Goal: Task Accomplishment & Management: Use online tool/utility

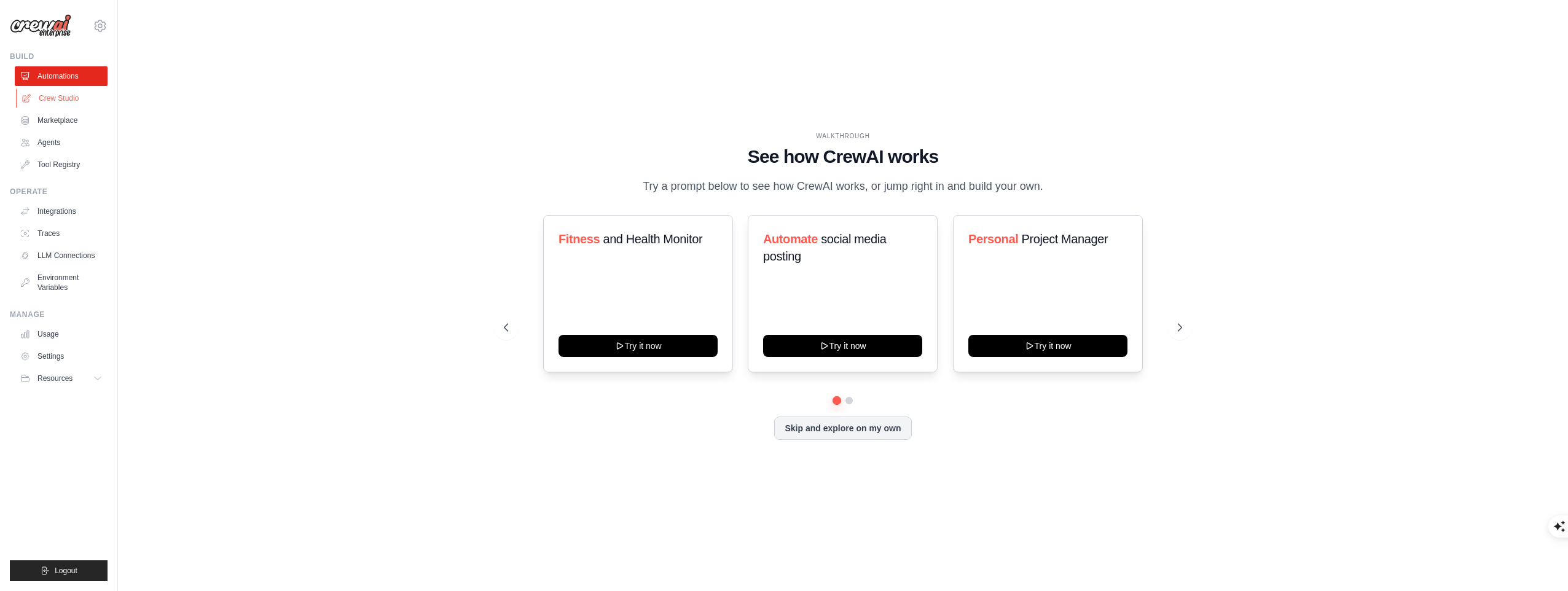
drag, startPoint x: 0, startPoint y: 0, endPoint x: 38, endPoint y: 98, distance: 105.1
click at [38, 98] on link "Crew Studio" at bounding box center [62, 98] width 93 height 19
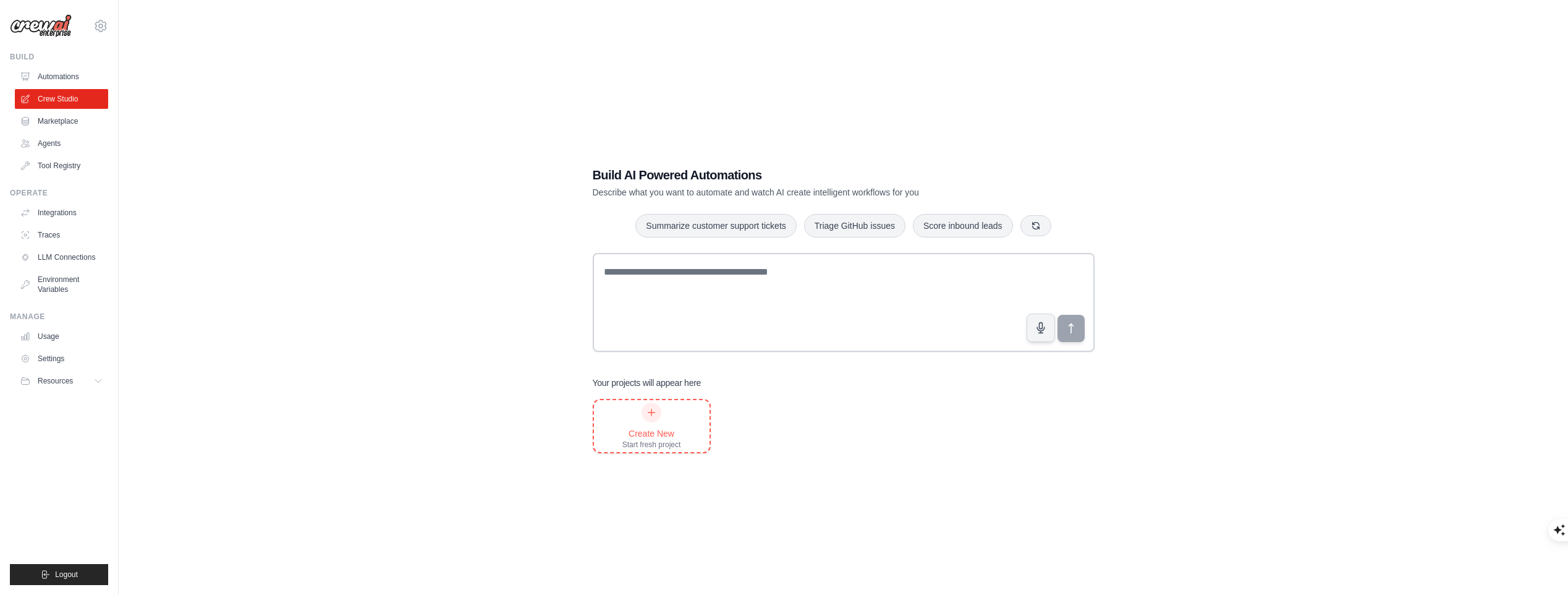
click at [656, 423] on div "Create New Start fresh project" at bounding box center [652, 426] width 59 height 47
click at [87, 75] on link "Automations" at bounding box center [62, 76] width 94 height 19
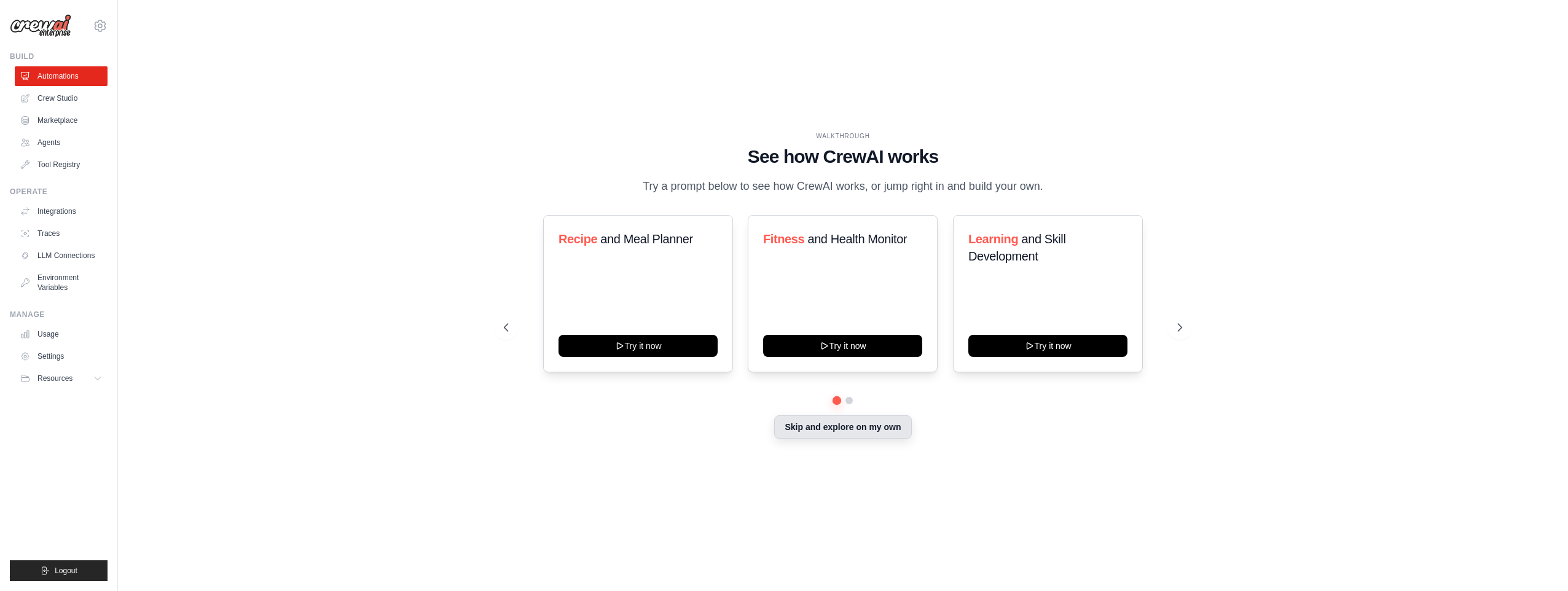
click at [895, 429] on button "Skip and explore on my own" at bounding box center [843, 427] width 137 height 23
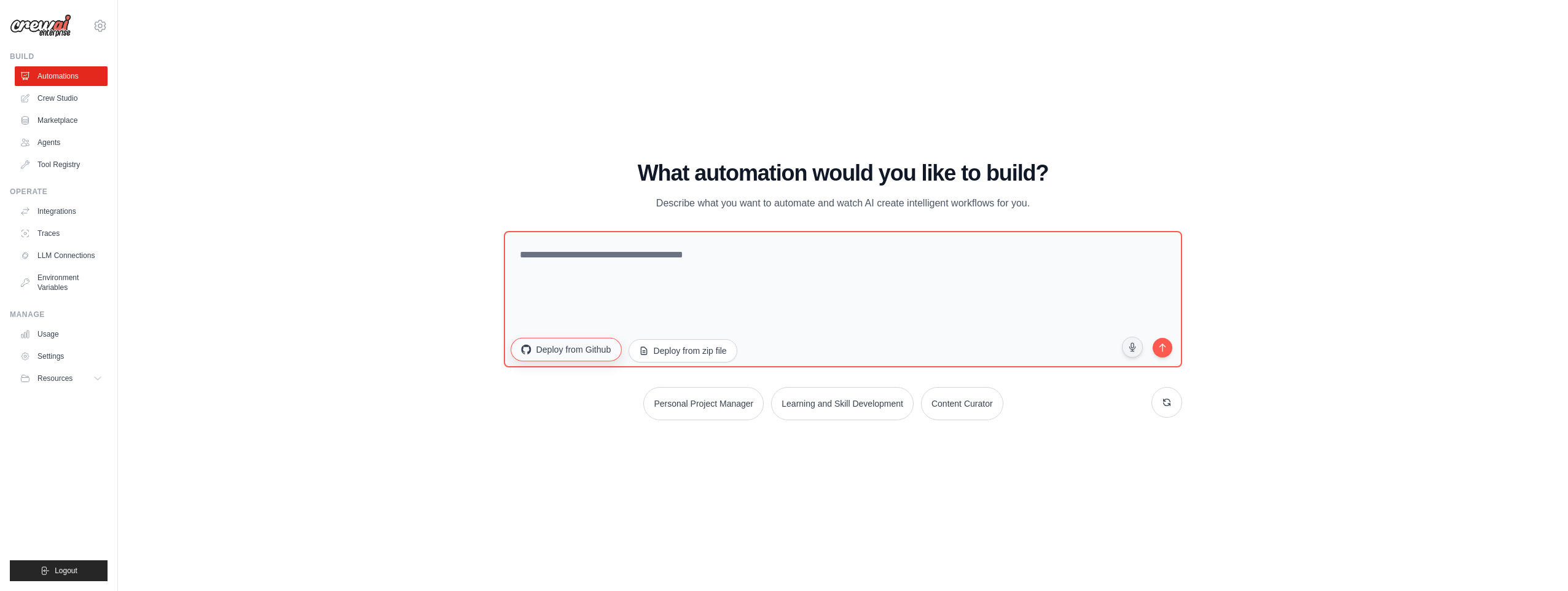
click at [606, 356] on button "Deploy from Github" at bounding box center [566, 349] width 111 height 23
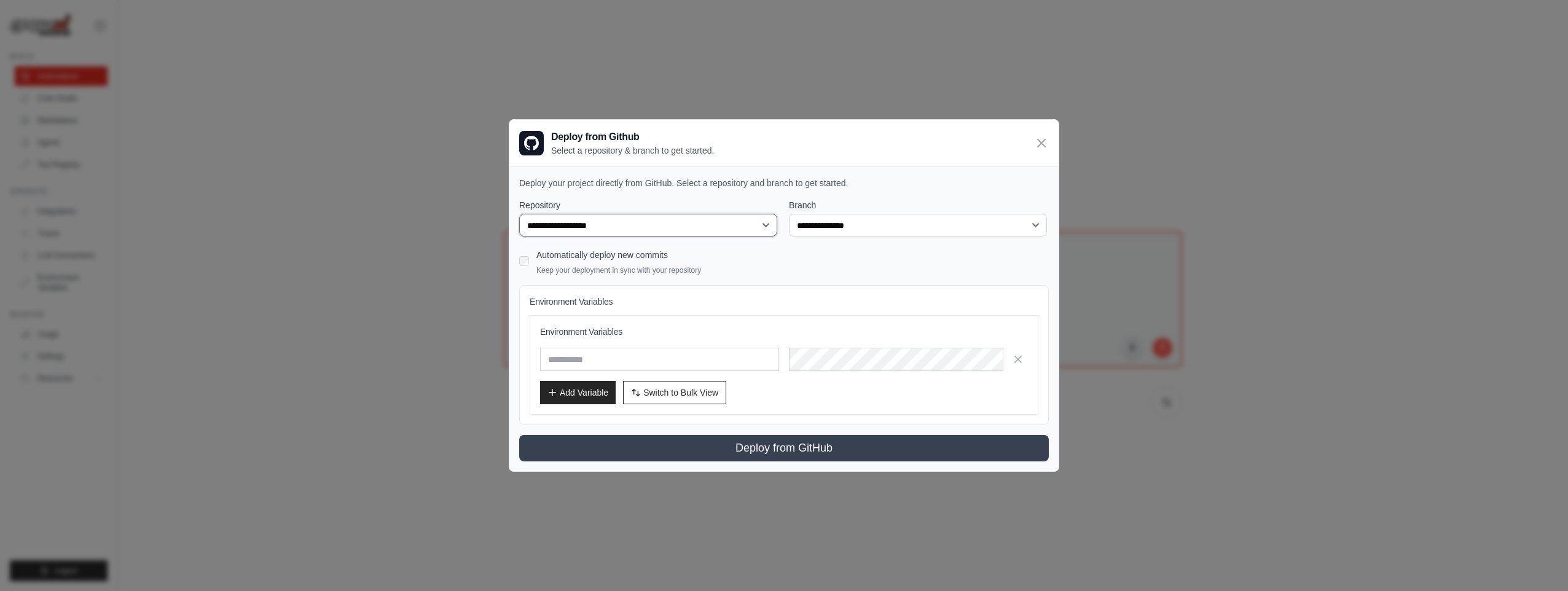
click at [669, 223] on select "**********" at bounding box center [648, 225] width 258 height 23
select select "**********"
click at [519, 213] on select "**********" at bounding box center [648, 225] width 258 height 23
click at [816, 224] on select "**********" at bounding box center [918, 225] width 258 height 23
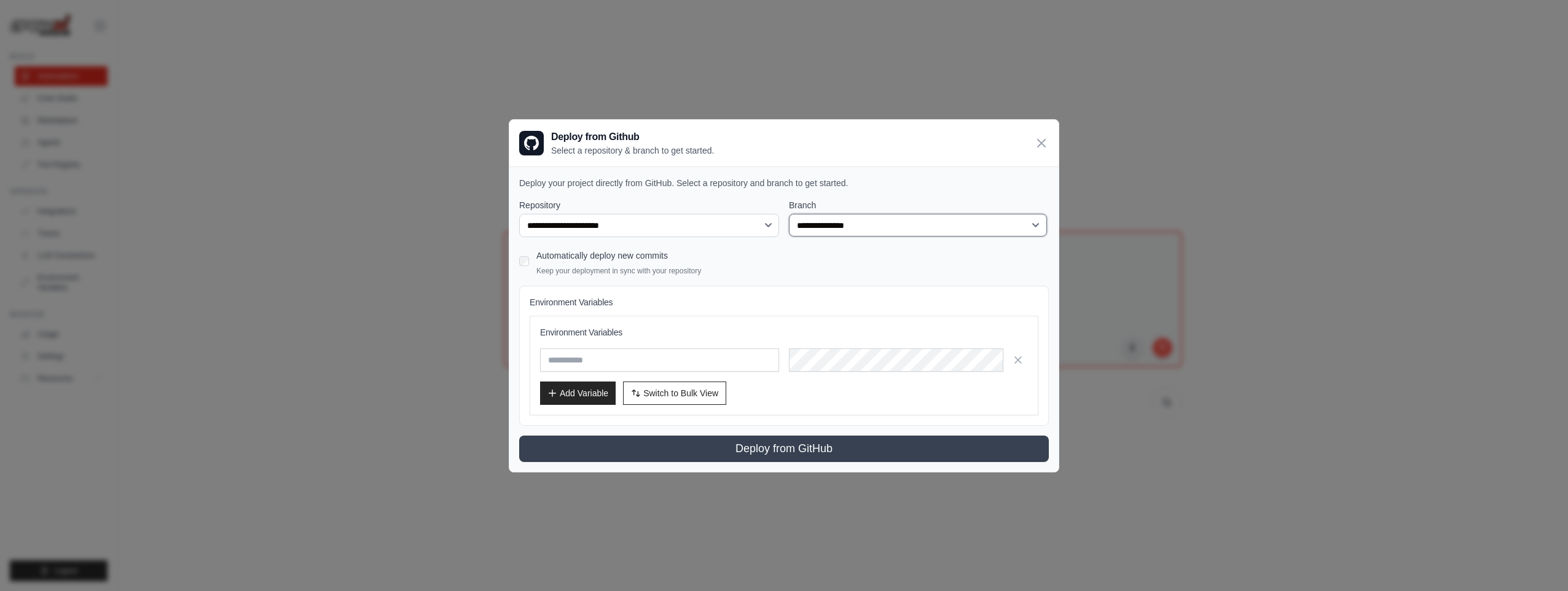
click at [816, 224] on select "**********" at bounding box center [918, 225] width 258 height 23
click at [1044, 141] on icon at bounding box center [1041, 142] width 8 height 8
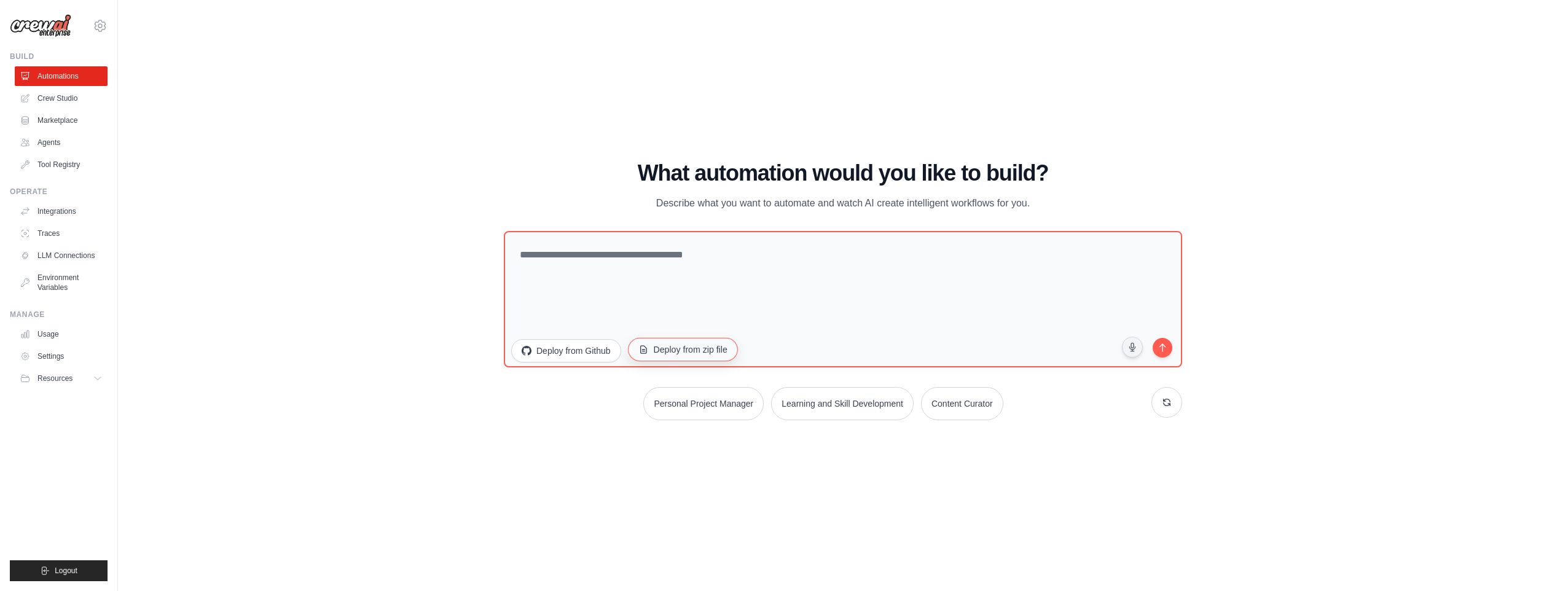
click at [690, 341] on button "Deploy from zip file" at bounding box center [683, 349] width 110 height 23
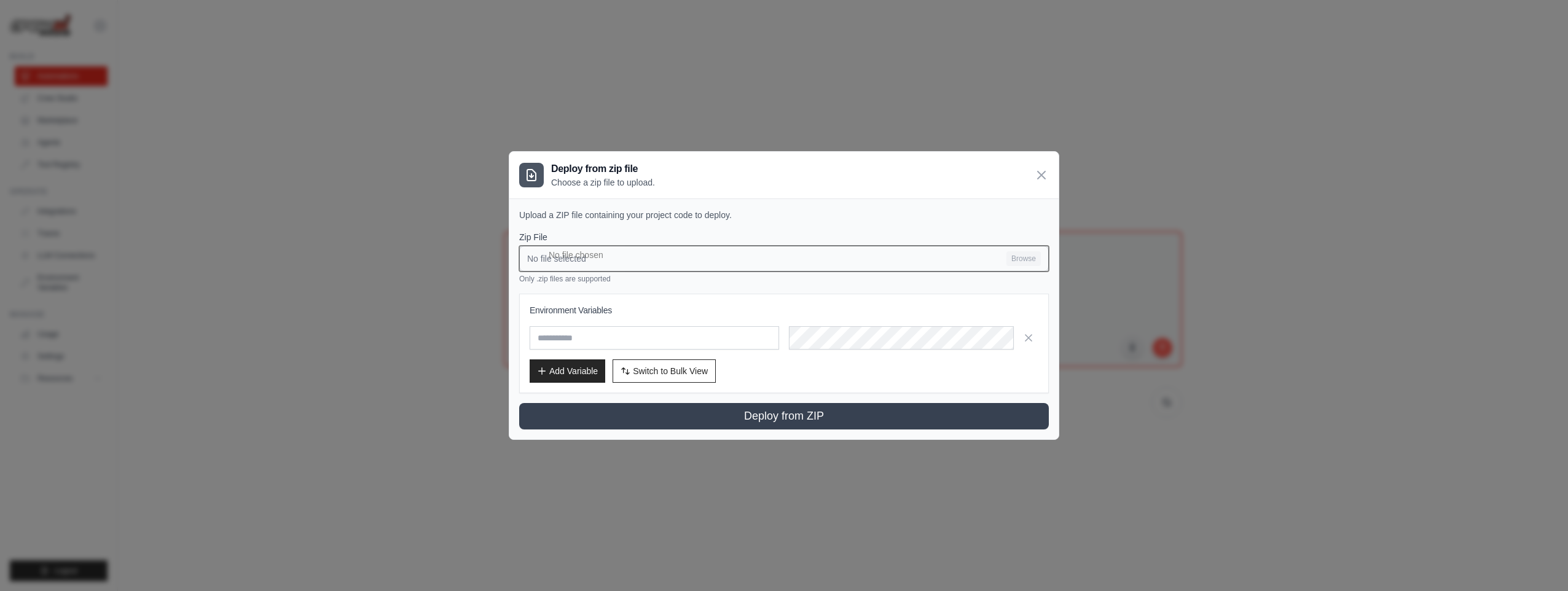
click at [708, 250] on input "No file selected Browse" at bounding box center [784, 258] width 529 height 26
type input "**********"
click at [622, 342] on input "text" at bounding box center [654, 338] width 250 height 23
type input "****"
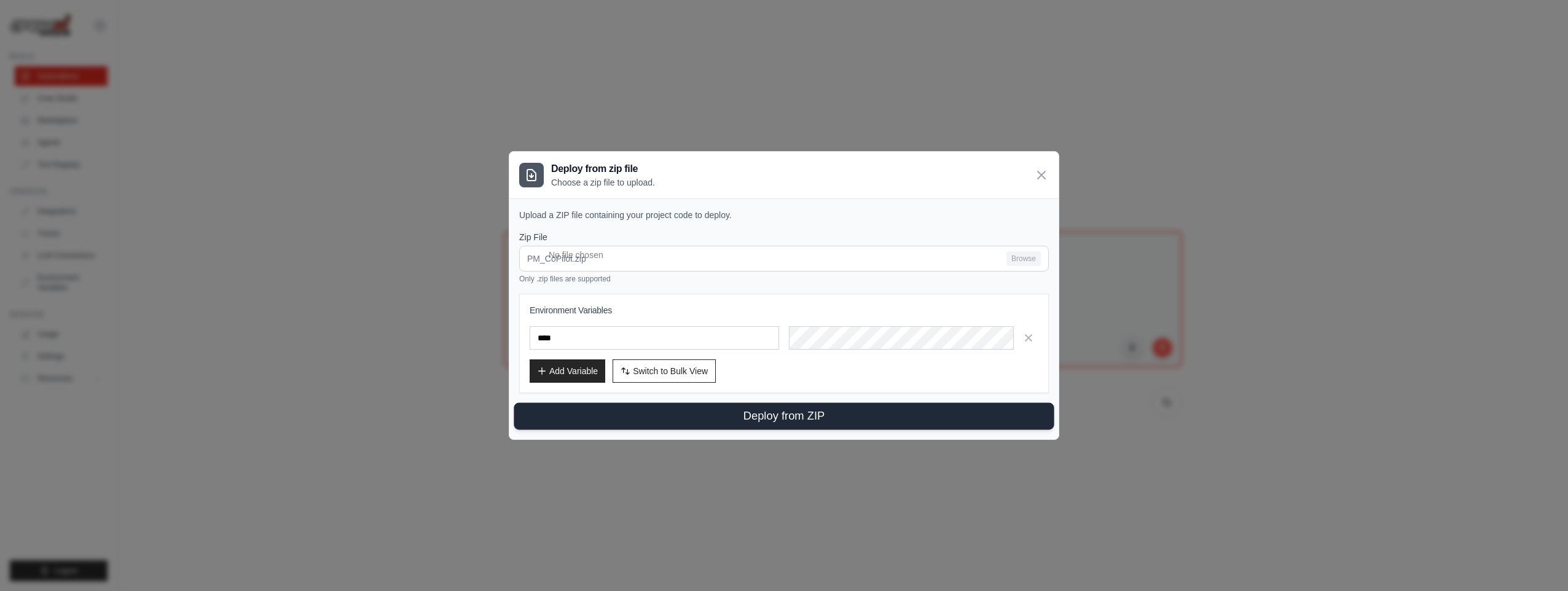
click at [790, 414] on button "Deploy from ZIP" at bounding box center [783, 416] width 540 height 27
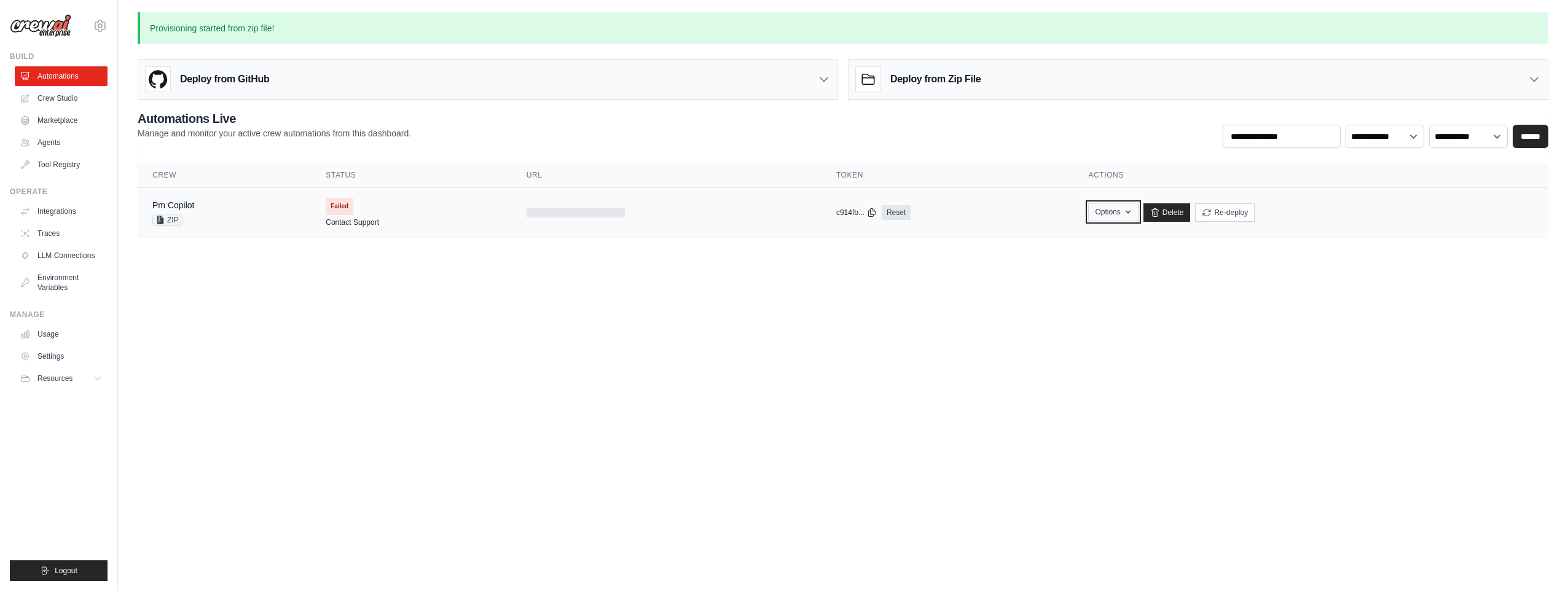
click at [1101, 213] on button "Options" at bounding box center [1112, 212] width 49 height 18
click at [907, 445] on body "reachme.droid@gmail.com Settings Build Automations Crew Studio" at bounding box center [784, 296] width 1568 height 591
click at [278, 86] on div "Deploy from GitHub" at bounding box center [487, 80] width 699 height 40
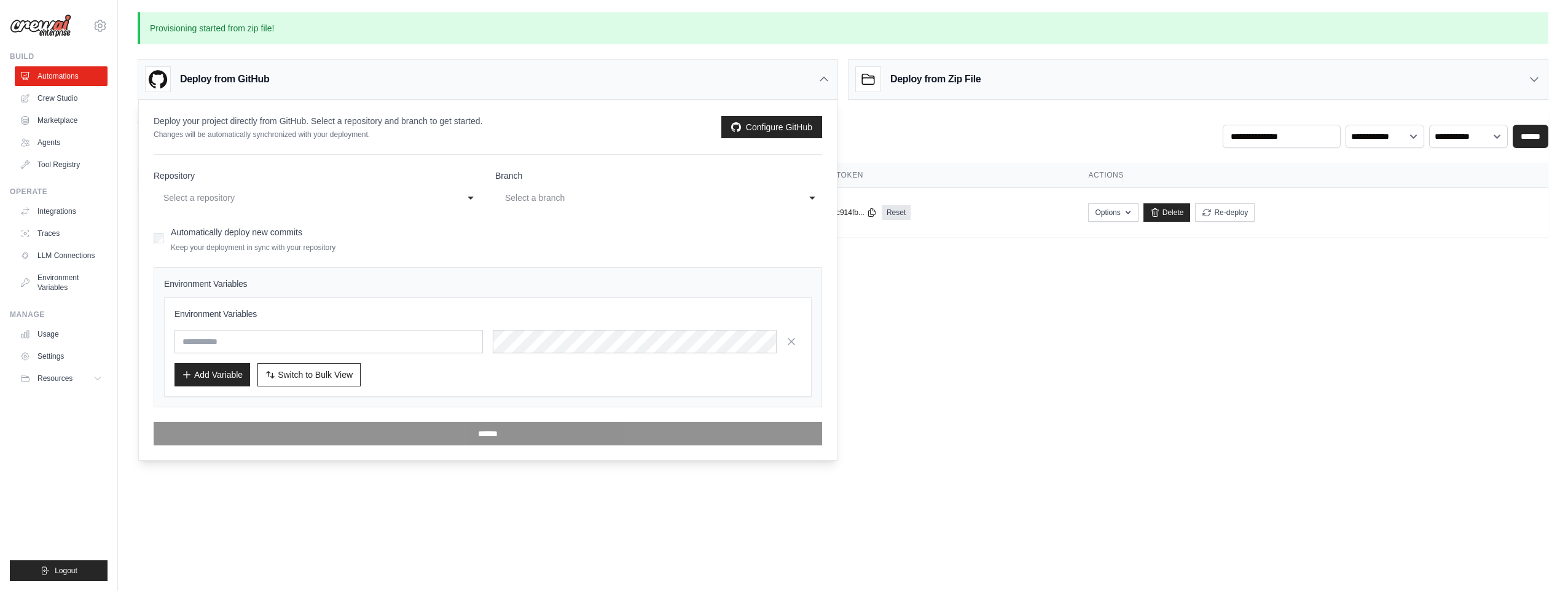
click at [315, 198] on div "Select a repository" at bounding box center [304, 198] width 282 height 15
select select "**********"
click at [612, 199] on div "main" at bounding box center [646, 198] width 282 height 15
click at [552, 244] on form "**********" at bounding box center [487, 306] width 668 height 275
click at [406, 333] on input "text" at bounding box center [328, 342] width 308 height 23
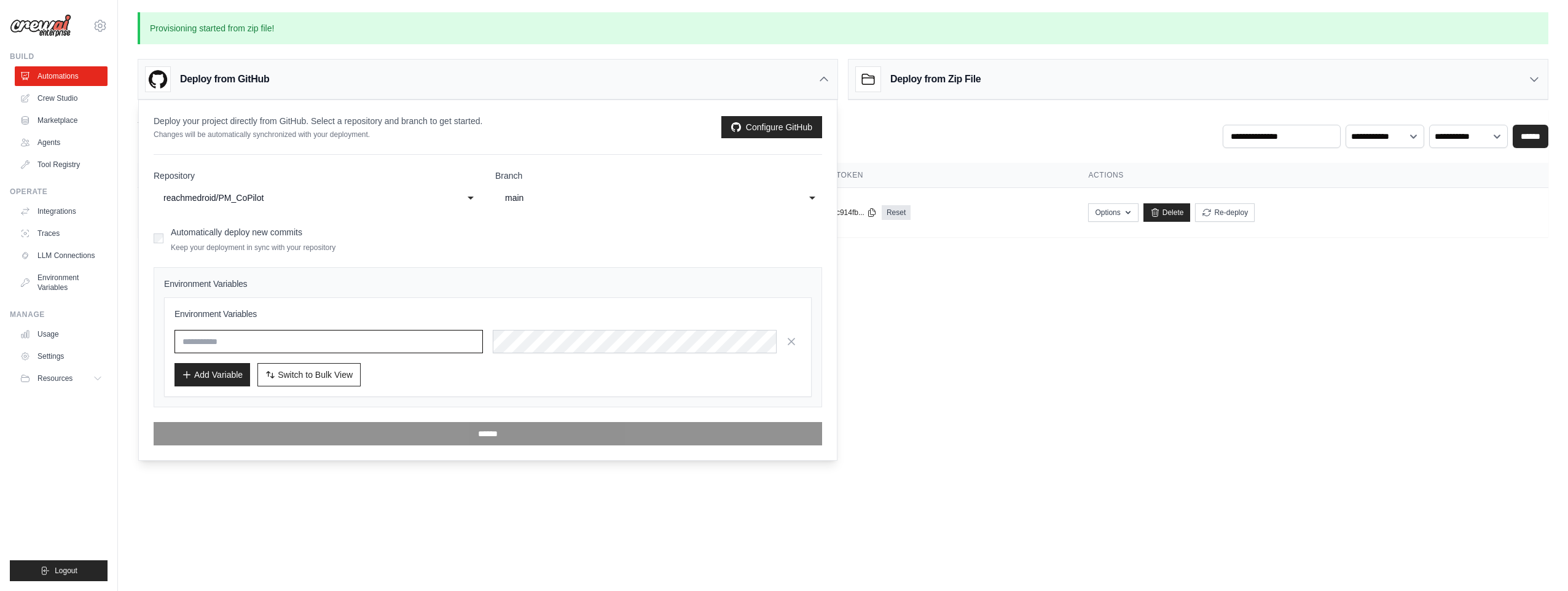
type input "****"
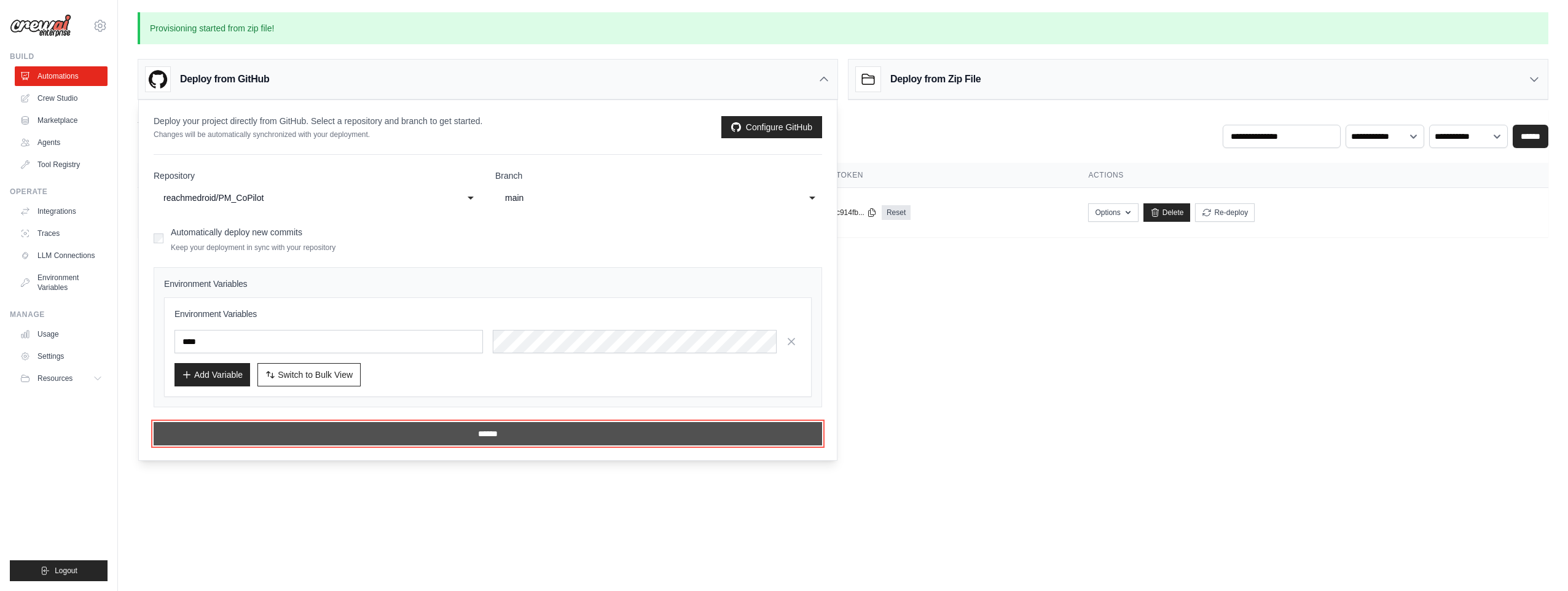
click at [528, 433] on input "******" at bounding box center [487, 434] width 668 height 23
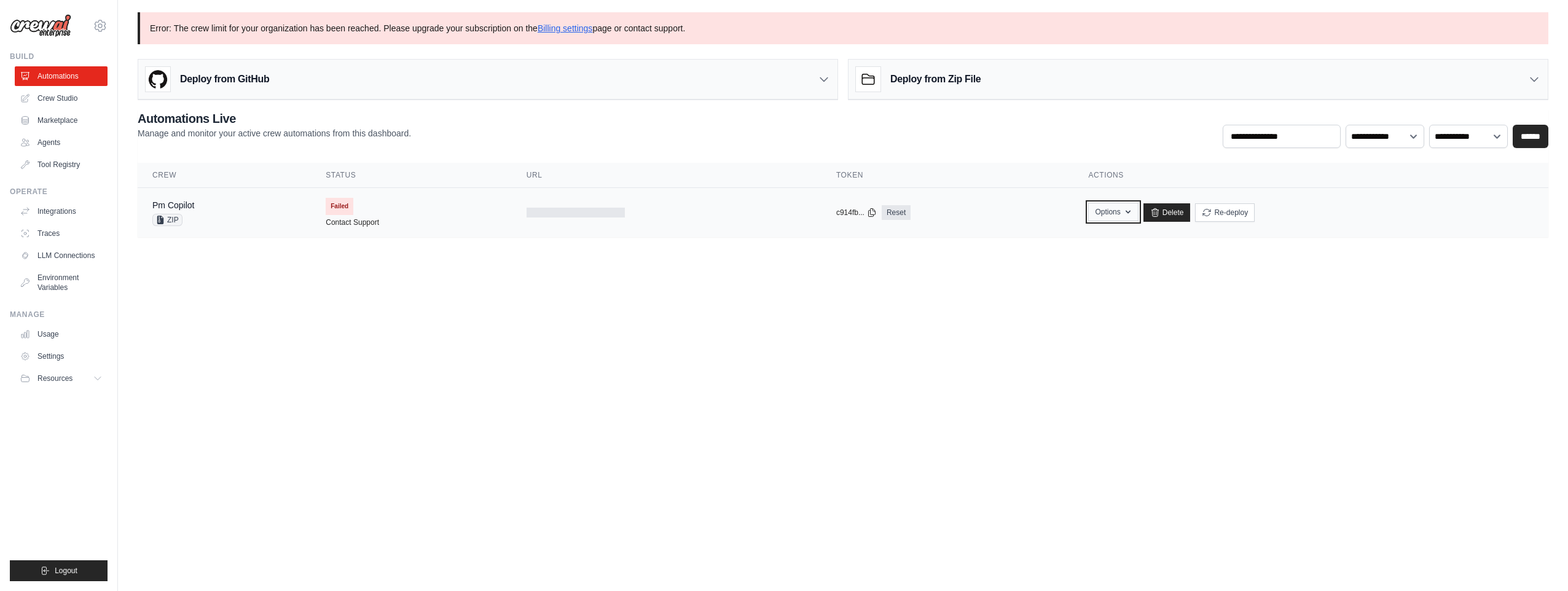
click at [1108, 208] on button "Options" at bounding box center [1112, 212] width 49 height 18
click at [86, 379] on button "Resources" at bounding box center [62, 378] width 93 height 19
click at [98, 151] on link "Agents" at bounding box center [62, 141] width 93 height 19
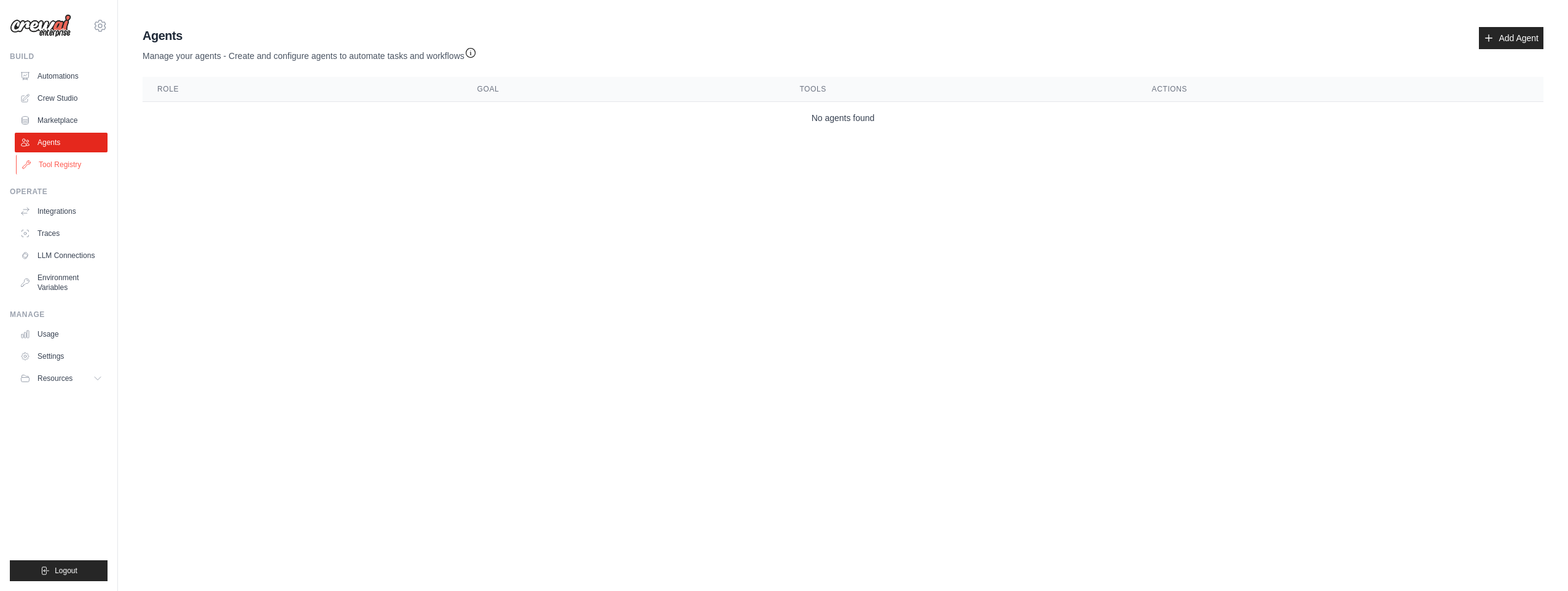
click at [97, 156] on link "Tool Registry" at bounding box center [62, 164] width 93 height 19
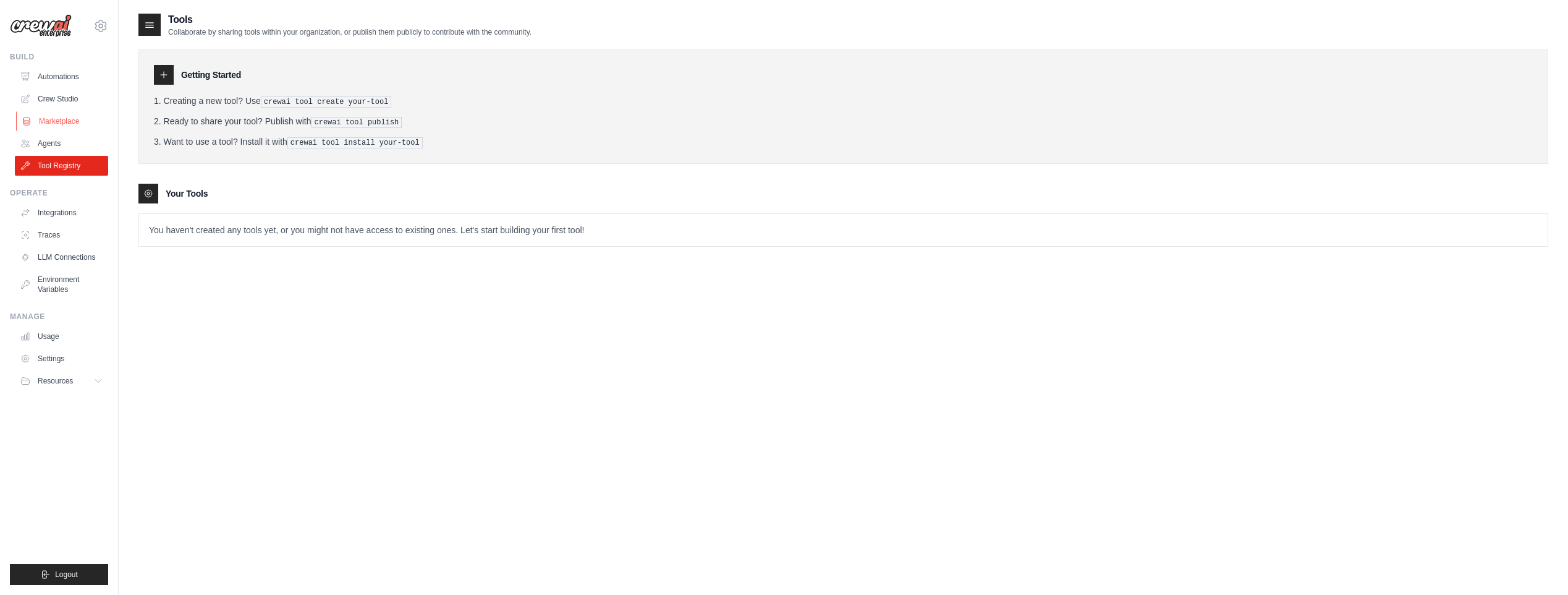
click at [84, 117] on link "Marketplace" at bounding box center [62, 121] width 94 height 19
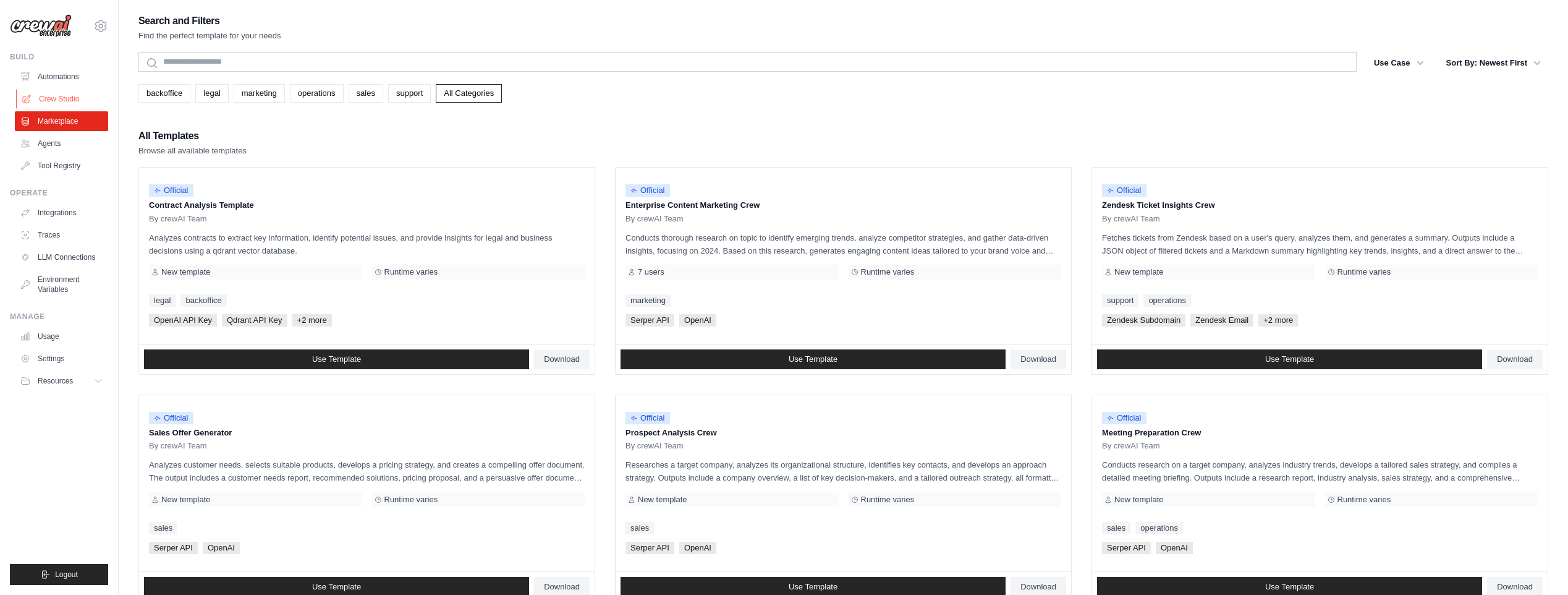
click at [84, 94] on link "Crew Studio" at bounding box center [62, 99] width 94 height 19
click at [78, 78] on link "Automations" at bounding box center [62, 76] width 94 height 19
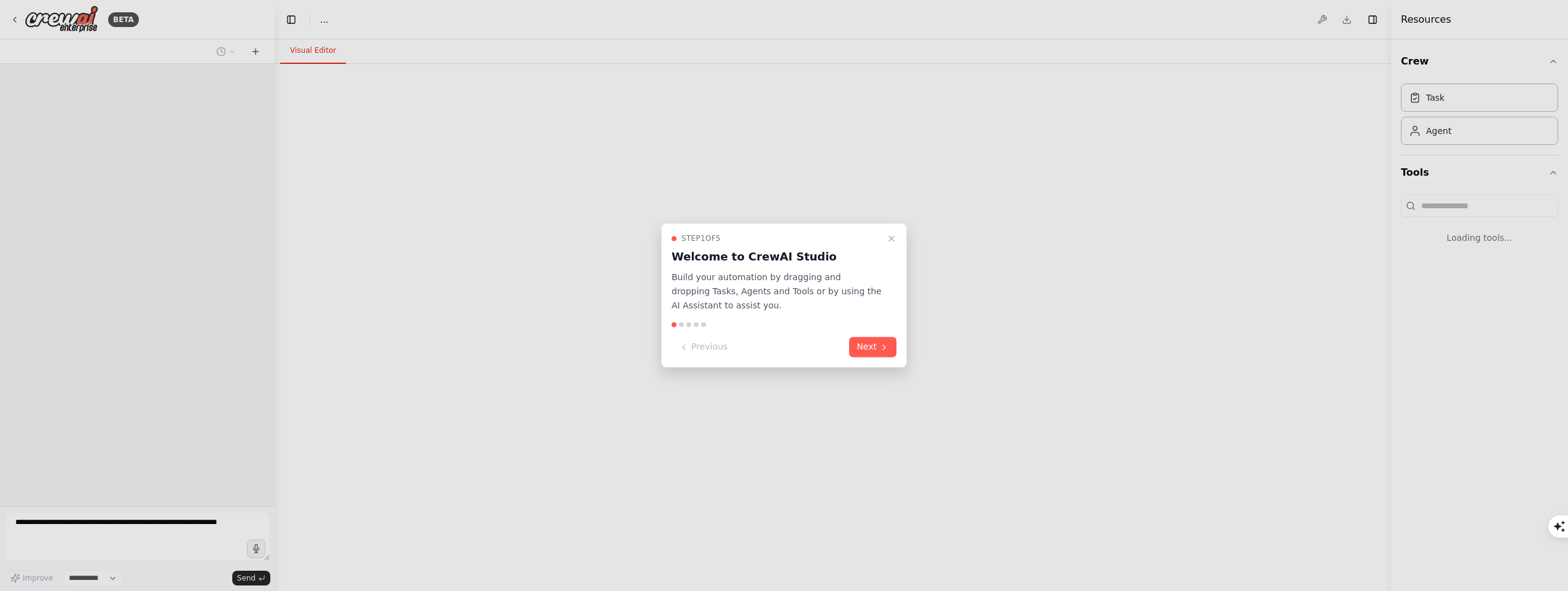
select select "****"
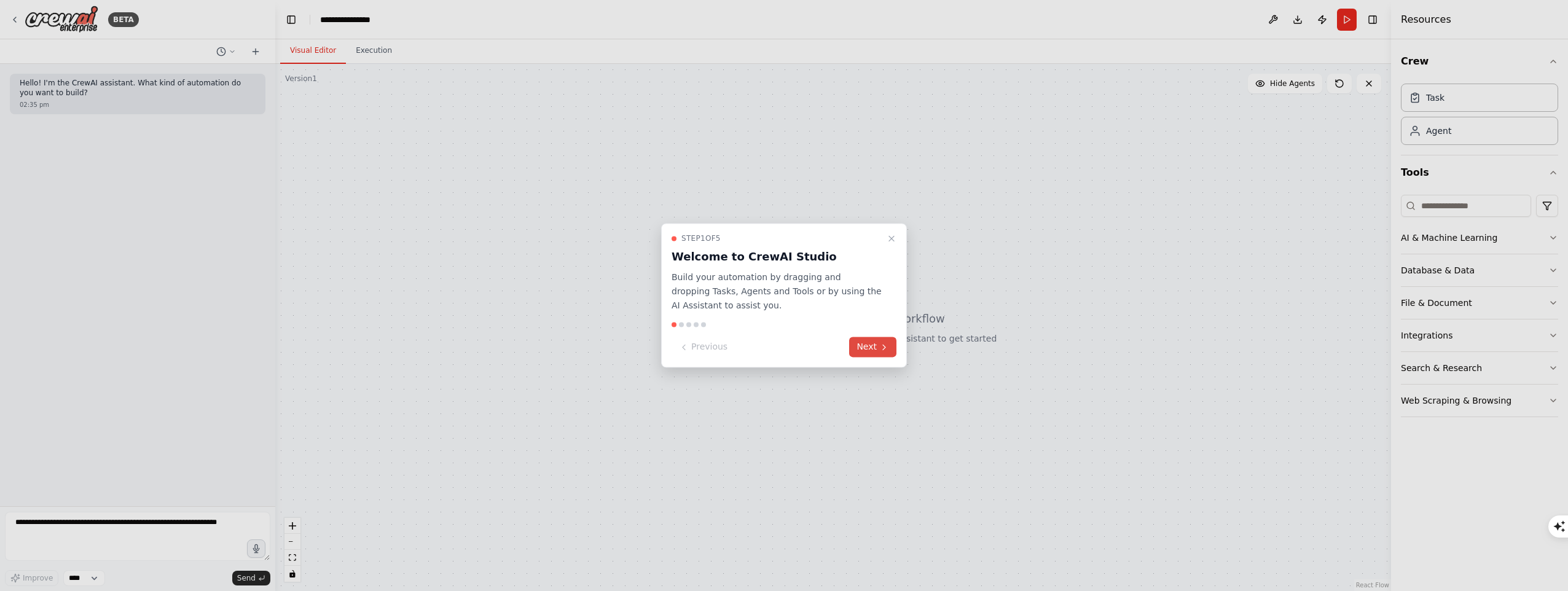
click at [874, 342] on button "Next" at bounding box center [873, 347] width 47 height 20
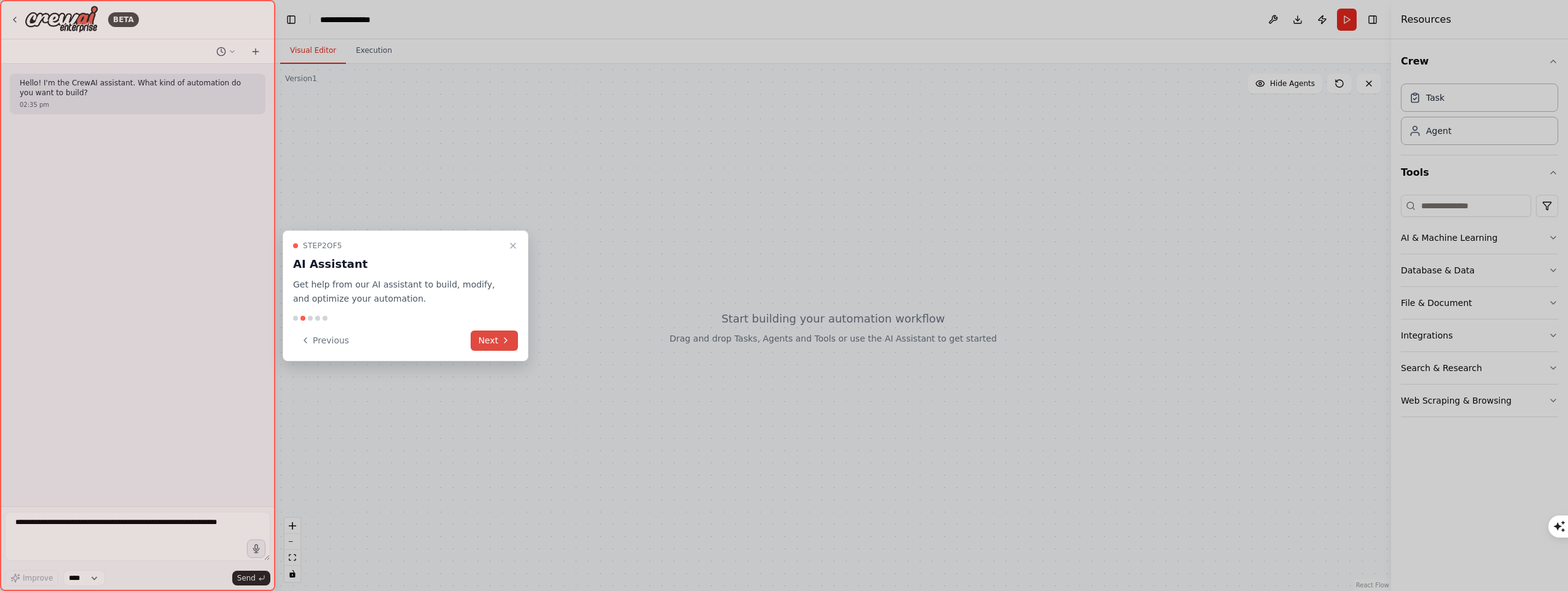
click at [476, 337] on button "Next" at bounding box center [494, 341] width 47 height 20
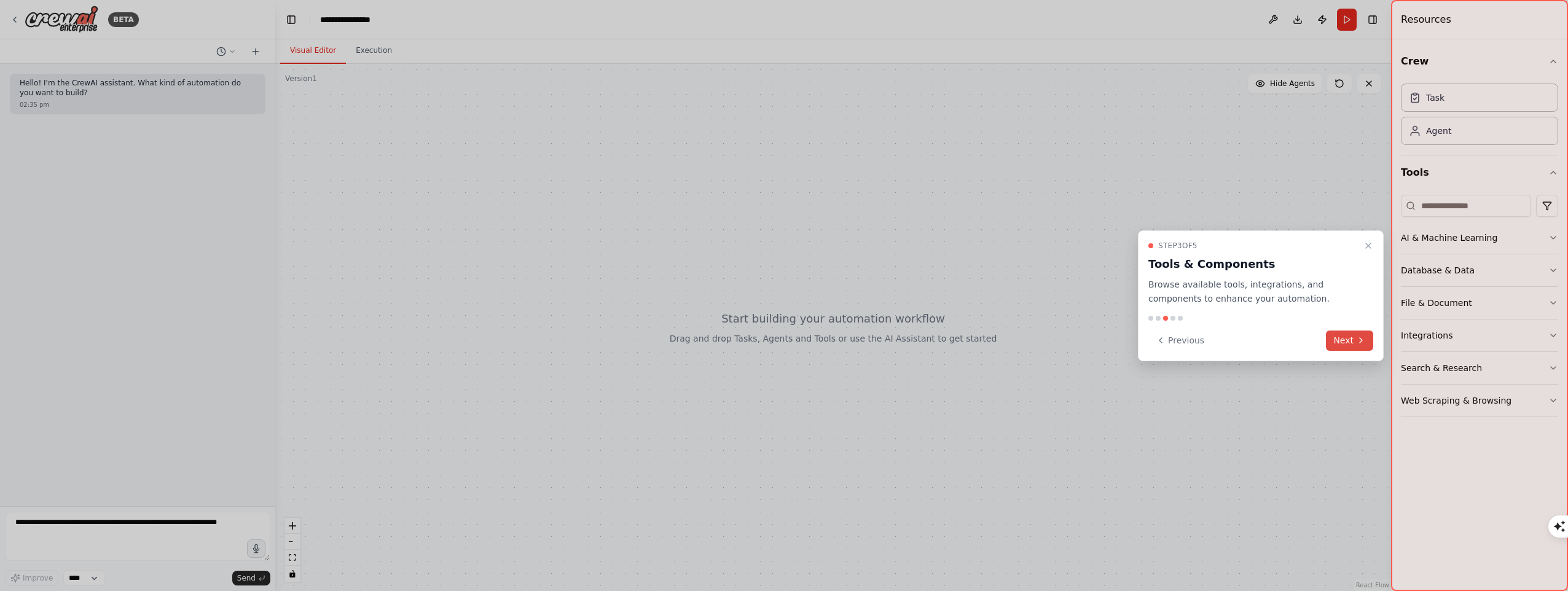
click at [1350, 347] on button "Next" at bounding box center [1349, 341] width 47 height 20
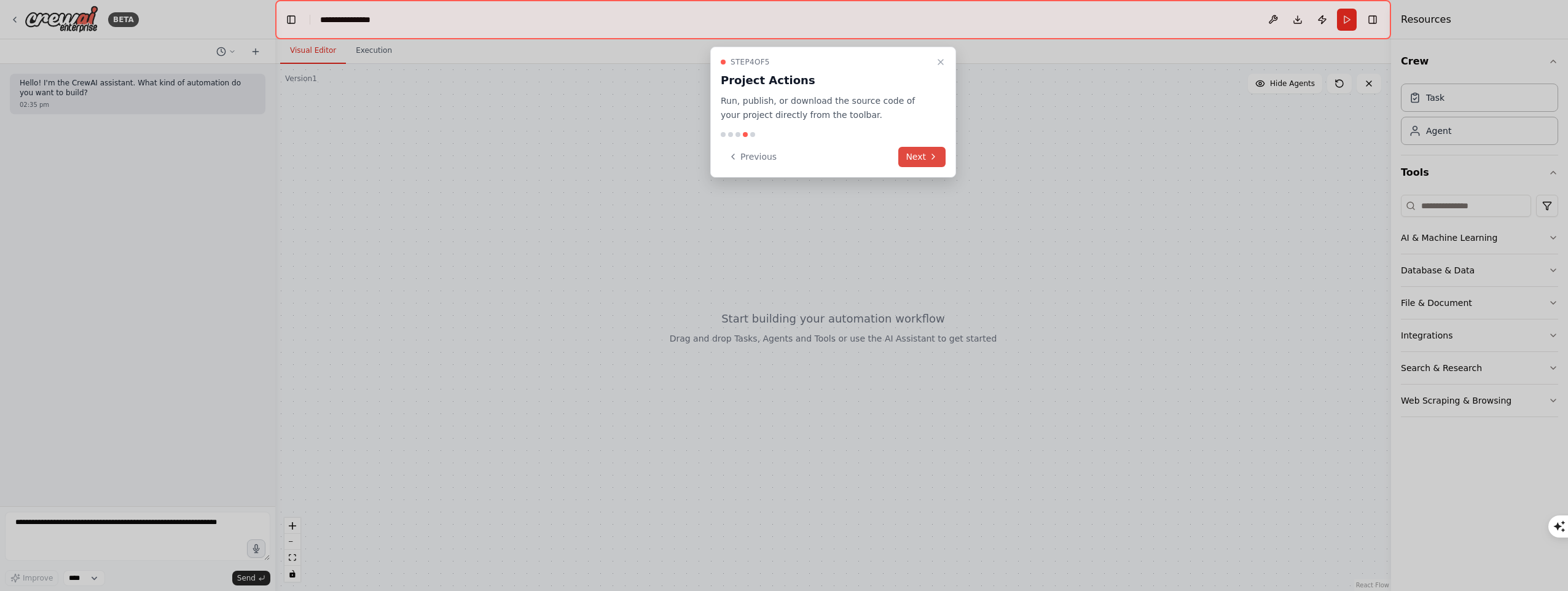
click at [922, 159] on button "Next" at bounding box center [921, 157] width 47 height 20
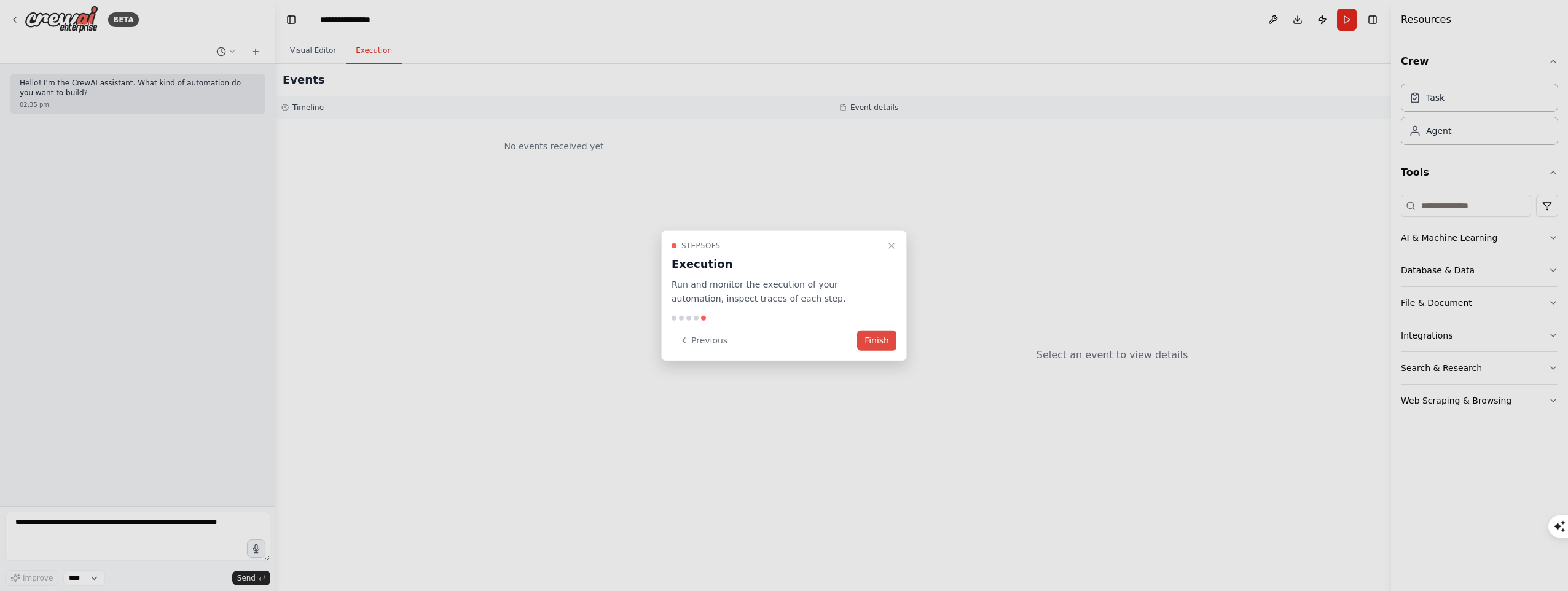
click at [865, 338] on button "Finish" at bounding box center [876, 340] width 39 height 20
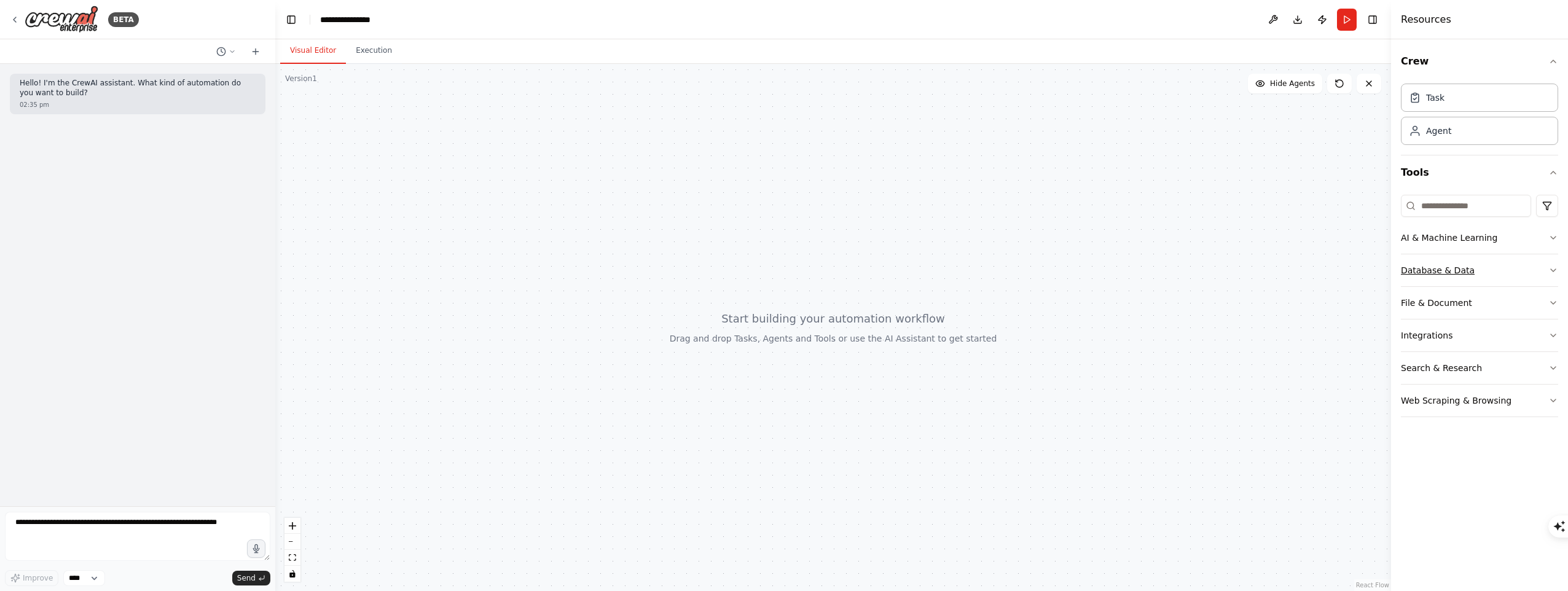
click at [1452, 264] on div "Database & Data" at bounding box center [1437, 270] width 74 height 13
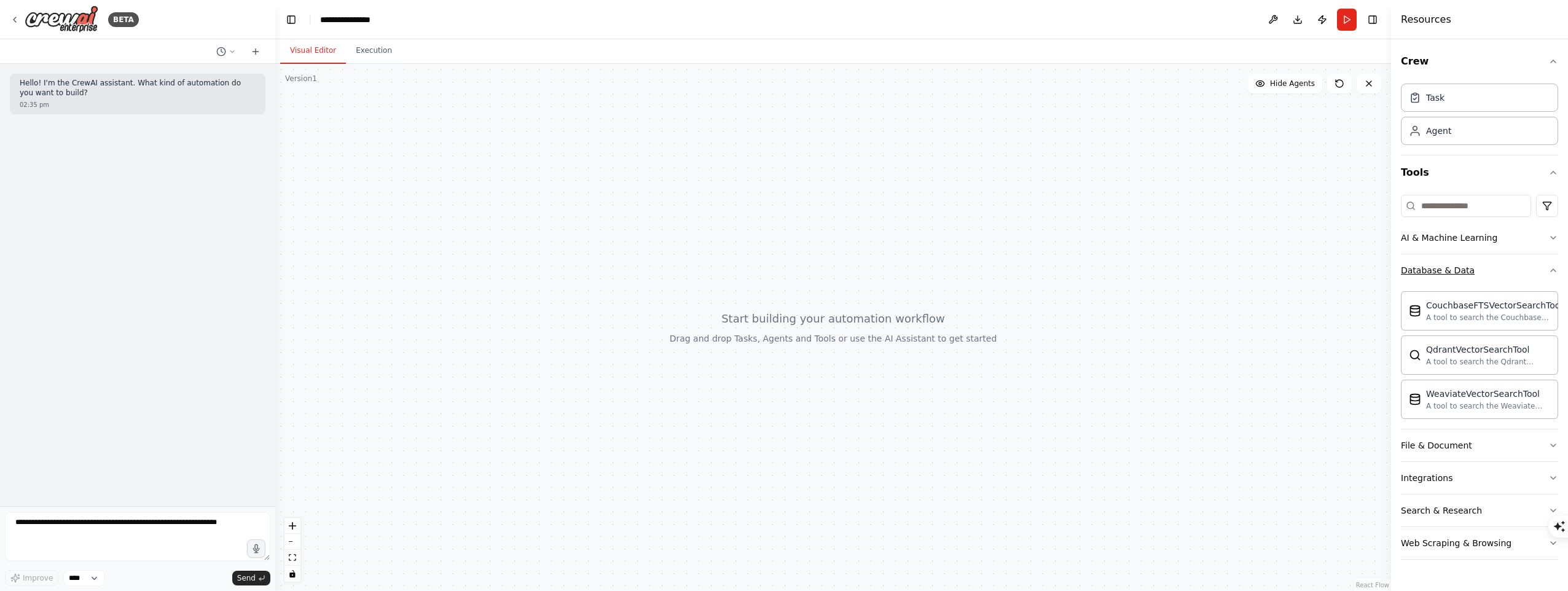
click at [1483, 272] on button "Database & Data" at bounding box center [1479, 270] width 157 height 32
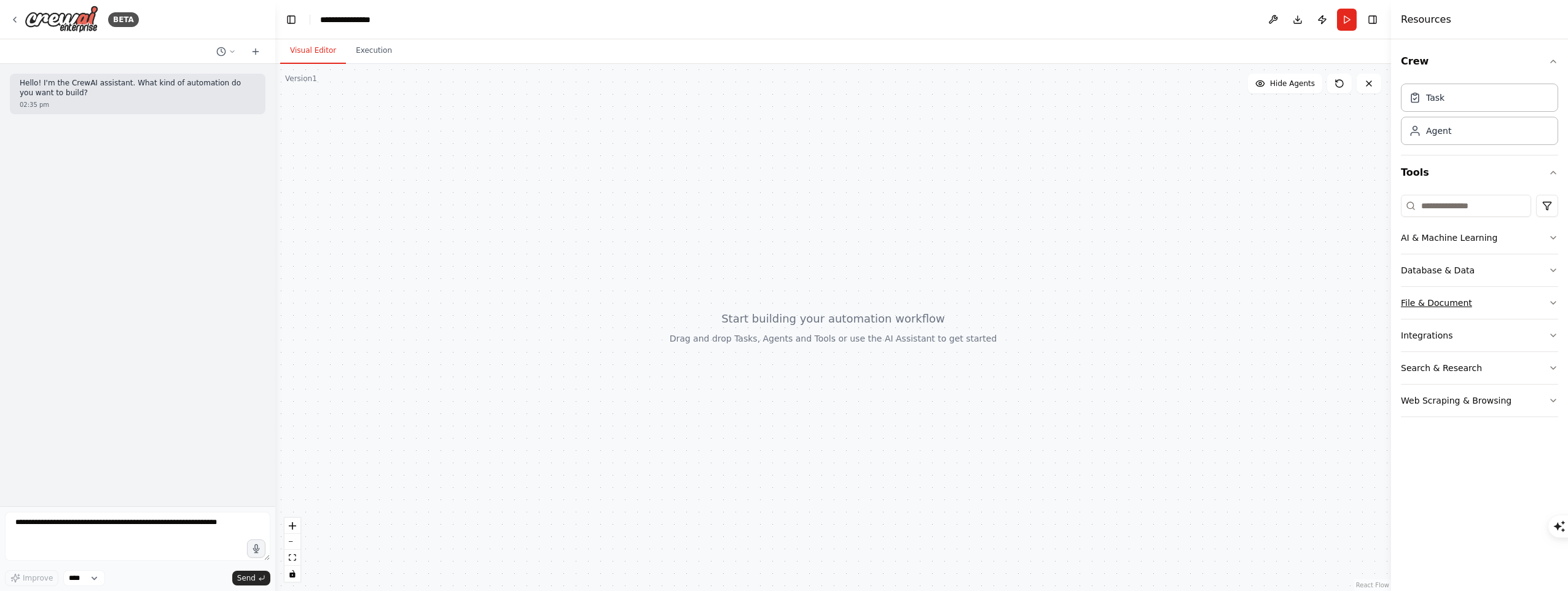
click at [1470, 303] on button "File & Document" at bounding box center [1479, 303] width 157 height 32
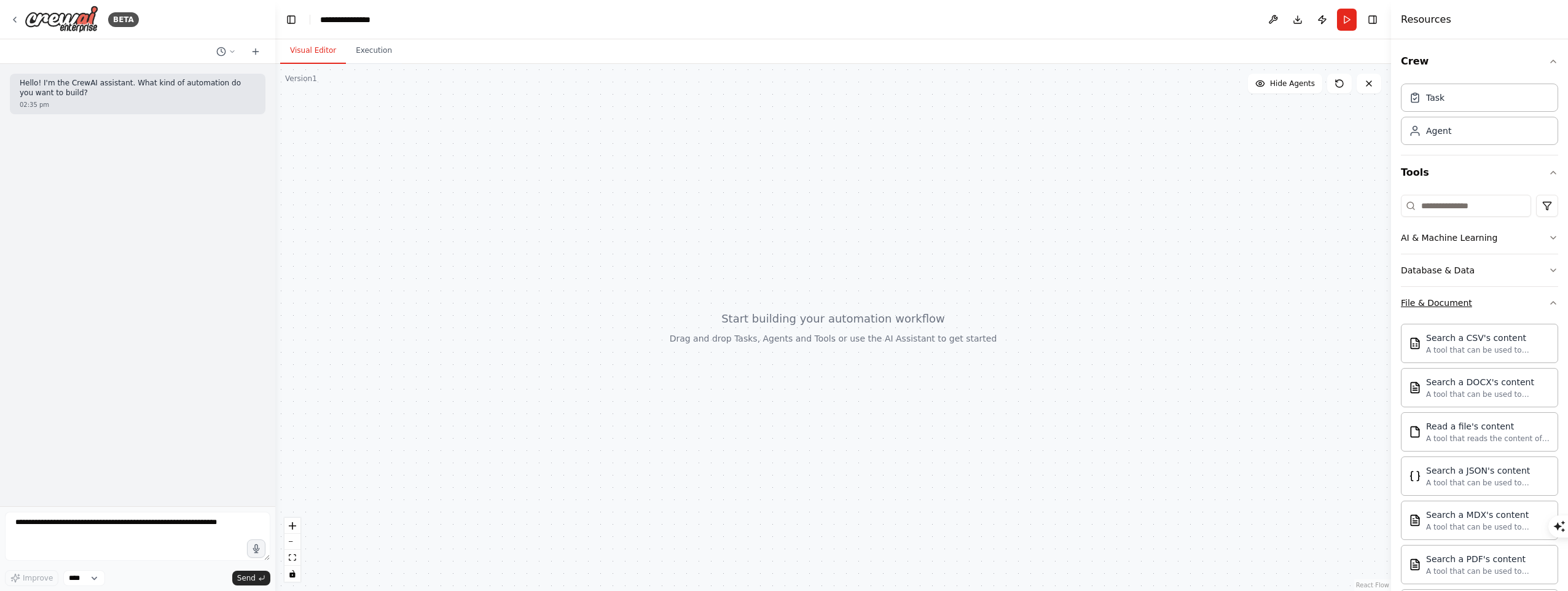
click at [1470, 303] on button "File & Document" at bounding box center [1479, 303] width 157 height 32
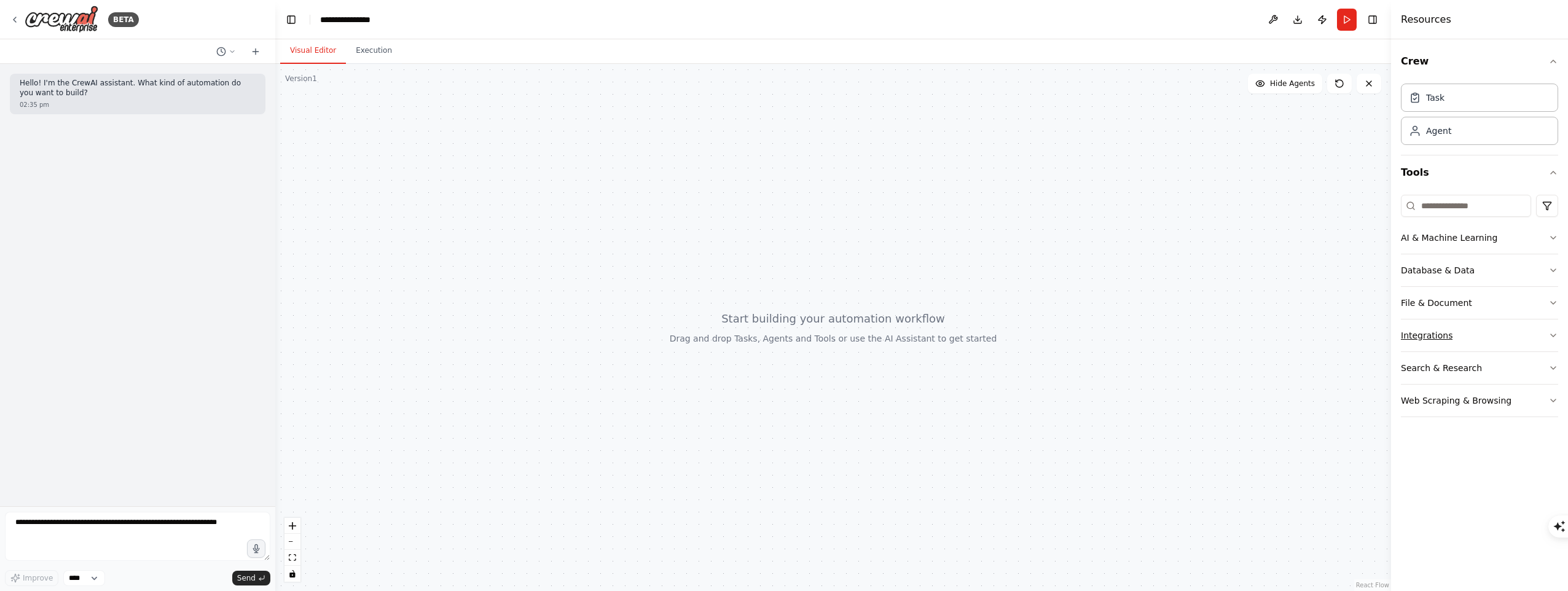
click at [1459, 331] on button "Integrations" at bounding box center [1479, 335] width 157 height 32
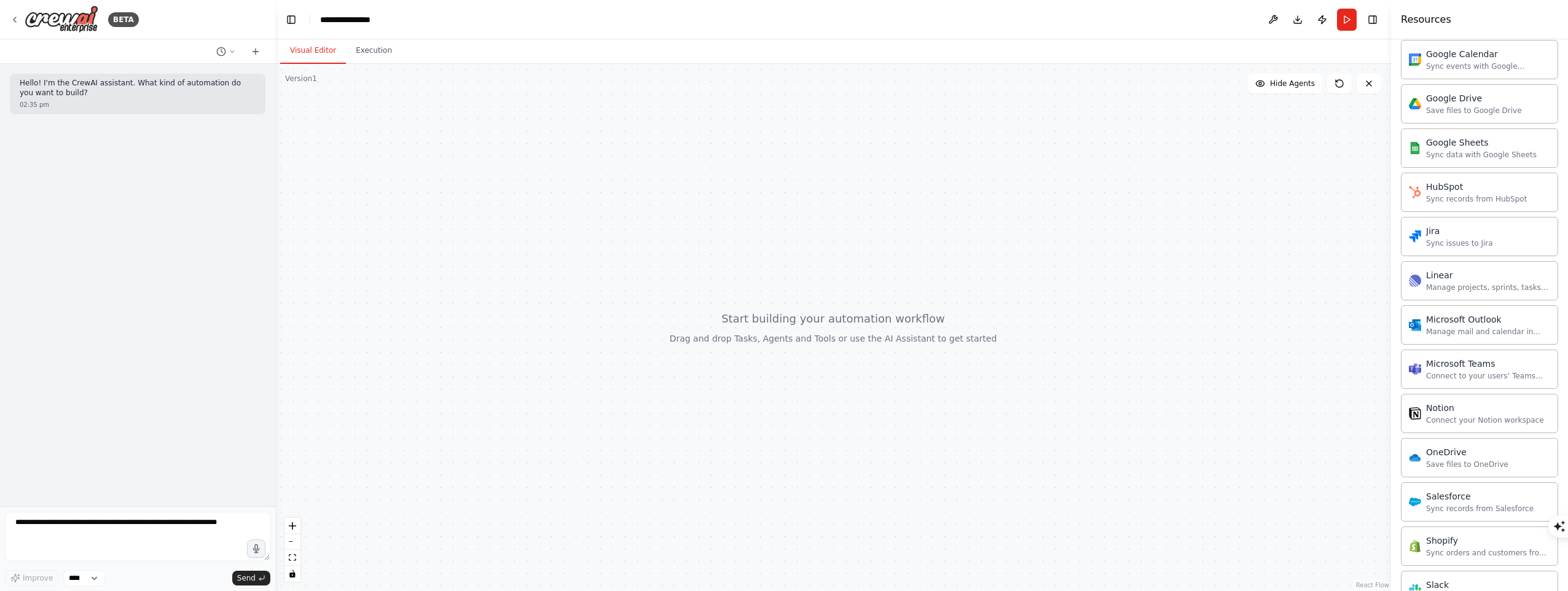
scroll to position [662, 0]
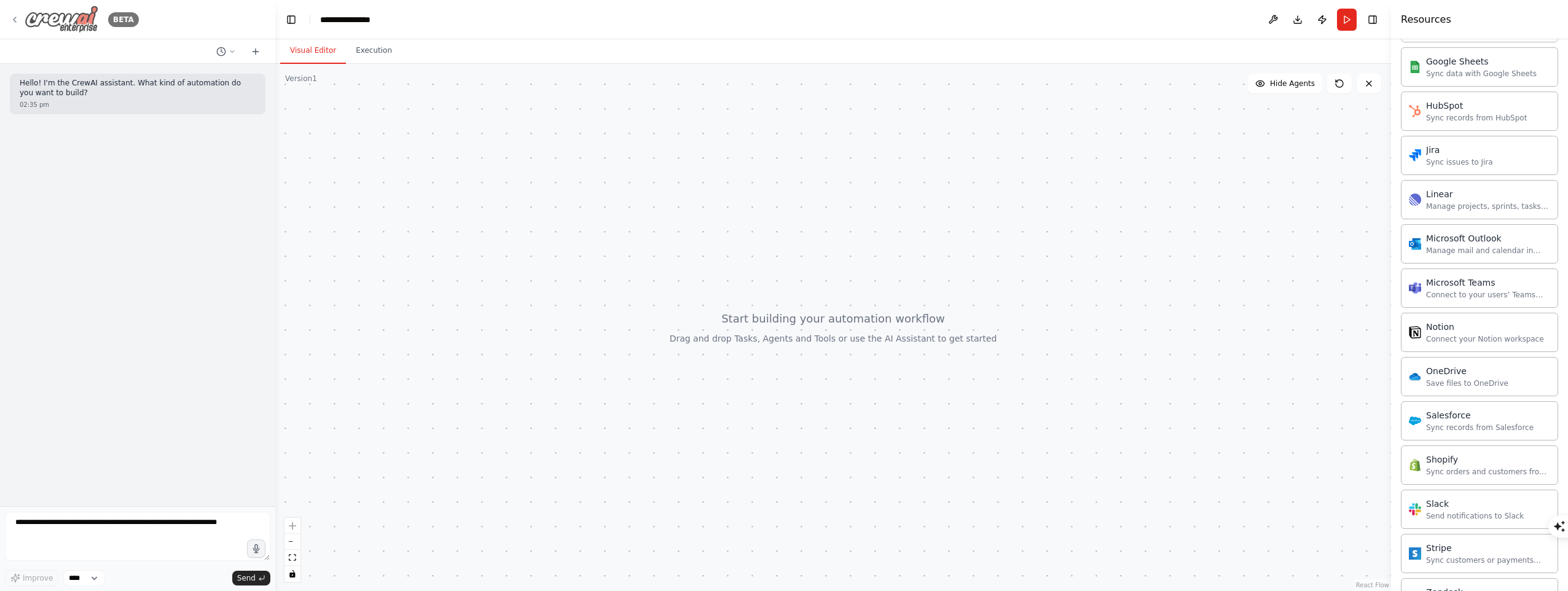
click at [13, 20] on icon at bounding box center [15, 20] width 10 height 10
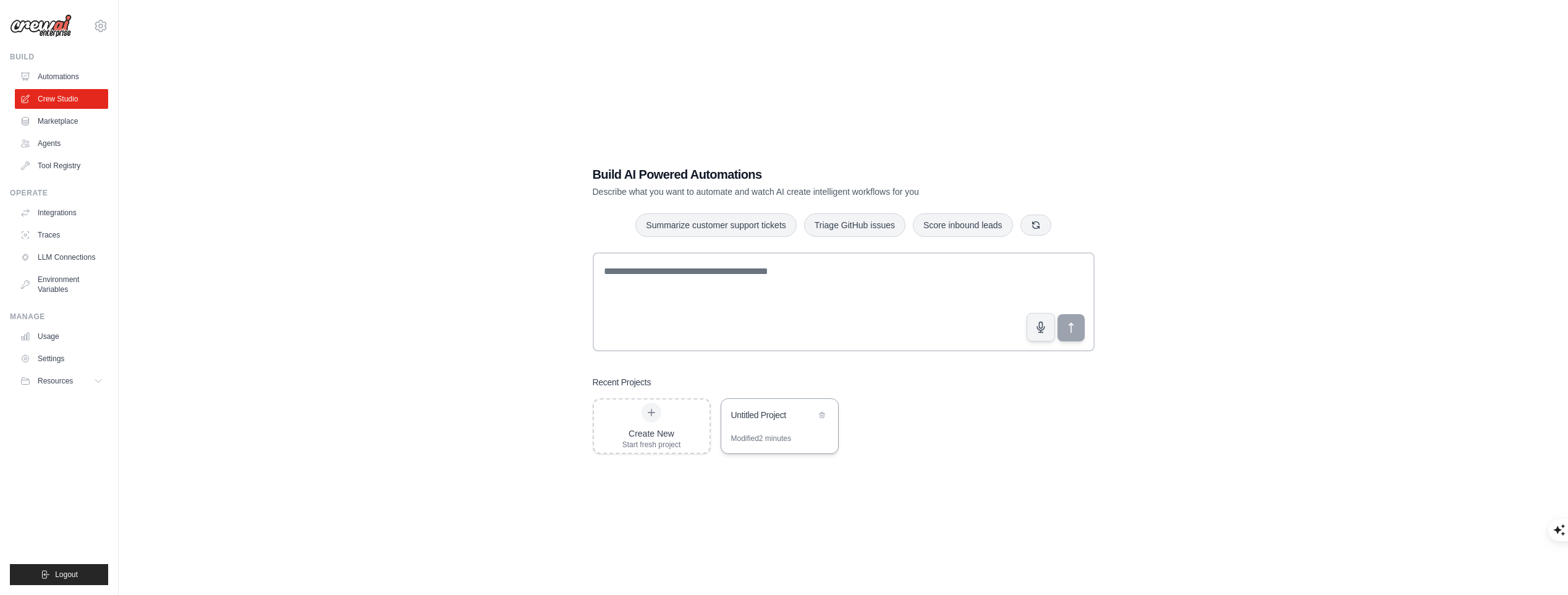
click at [806, 428] on div "Untitled Project" at bounding box center [779, 415] width 117 height 35
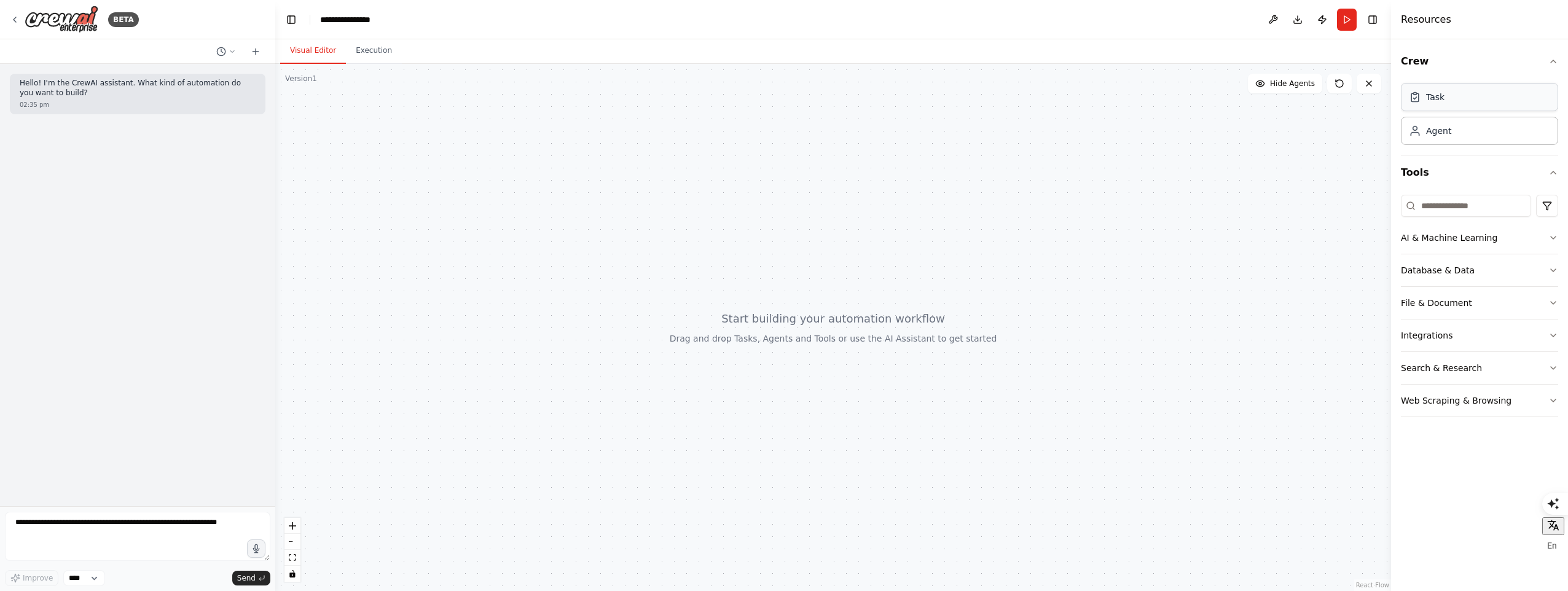
drag, startPoint x: 1531, startPoint y: 81, endPoint x: 1466, endPoint y: 100, distance: 67.7
click at [1466, 100] on div "Task Agent" at bounding box center [1479, 111] width 157 height 66
click at [744, 403] on div "New Task Task description" at bounding box center [833, 326] width 1116 height 527
click at [823, 570] on icon at bounding box center [825, 569] width 10 height 10
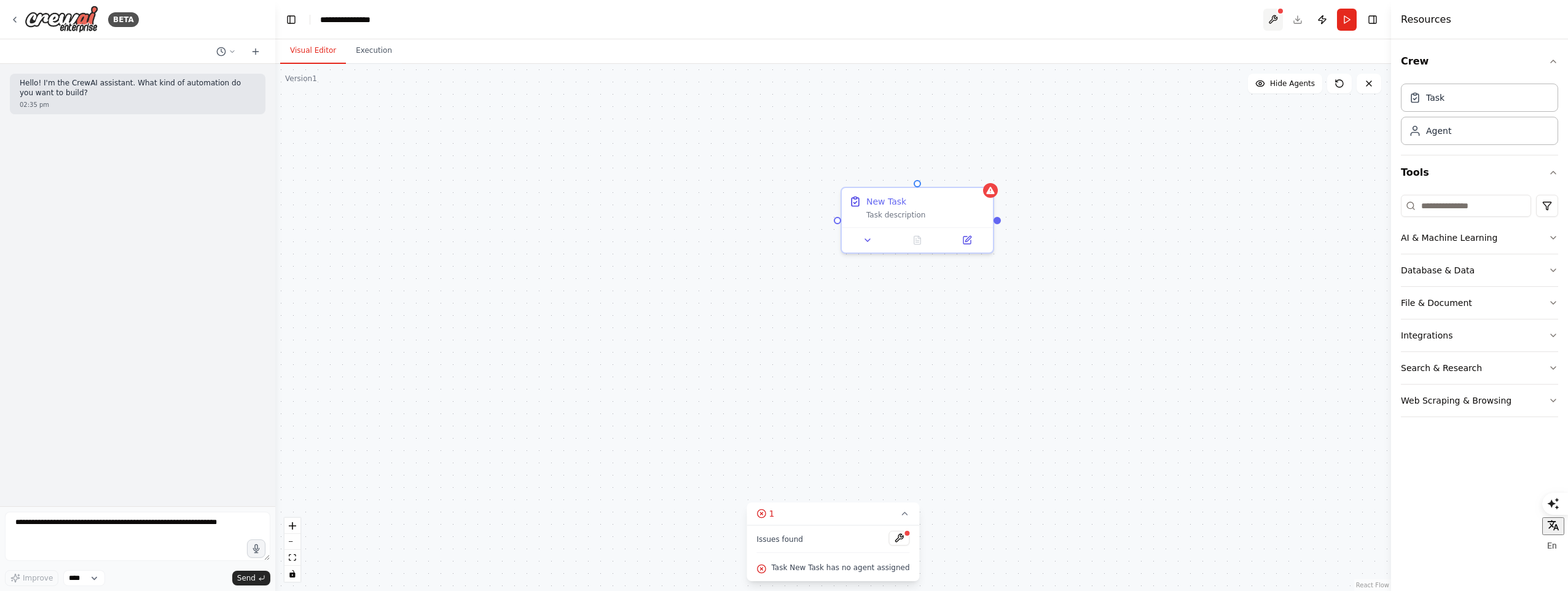
click at [1267, 17] on button at bounding box center [1272, 19] width 19 height 22
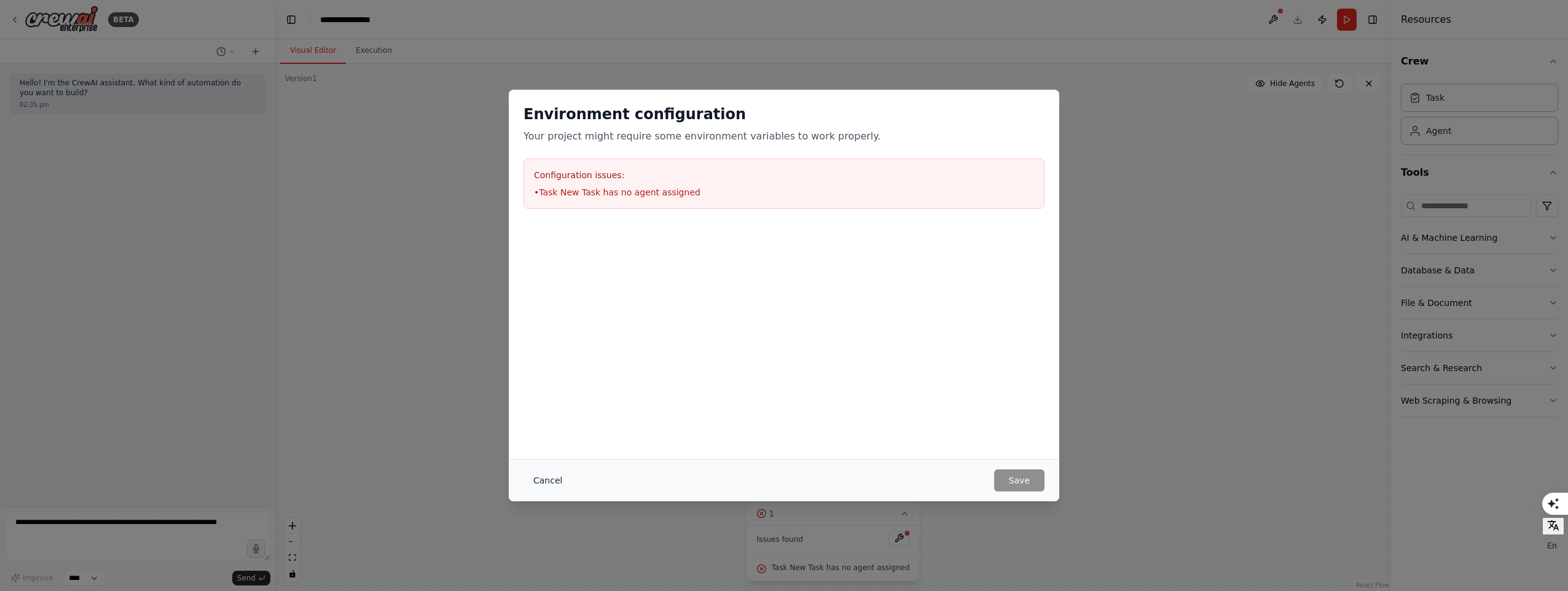
click at [535, 481] on button "Cancel" at bounding box center [548, 480] width 49 height 22
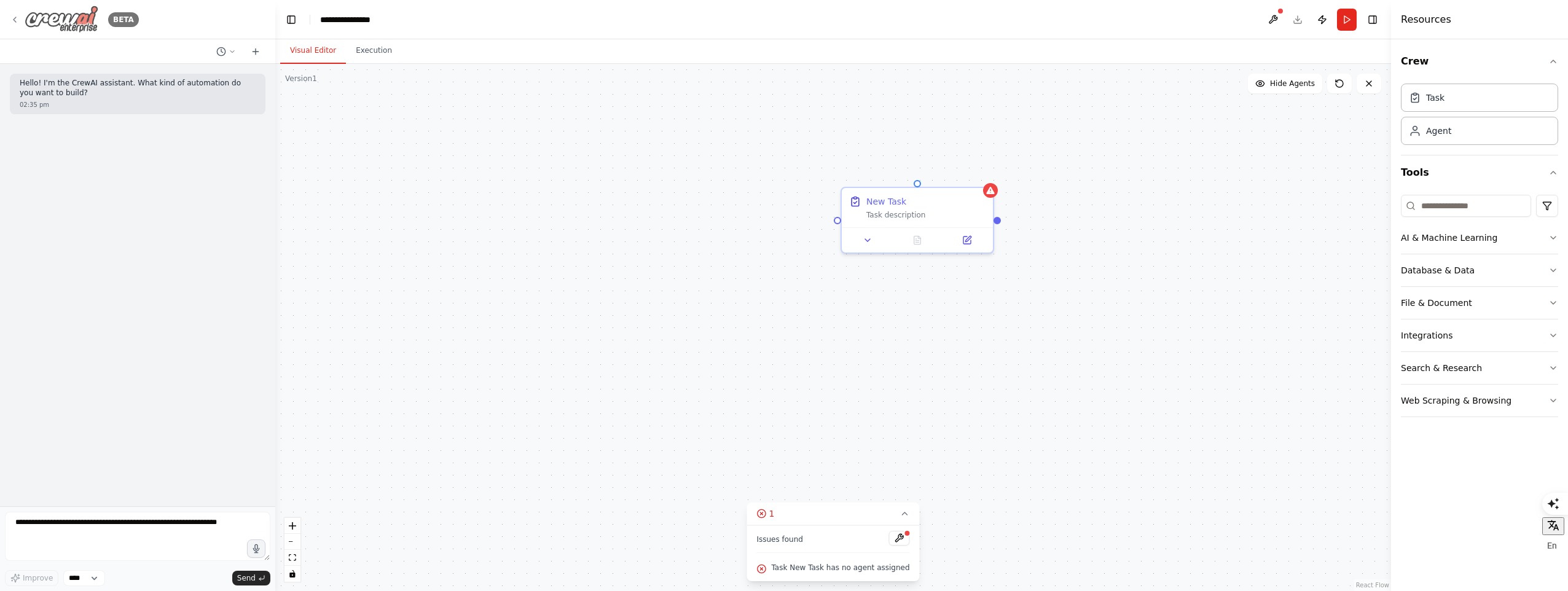
click at [15, 18] on icon at bounding box center [14, 20] width 3 height 5
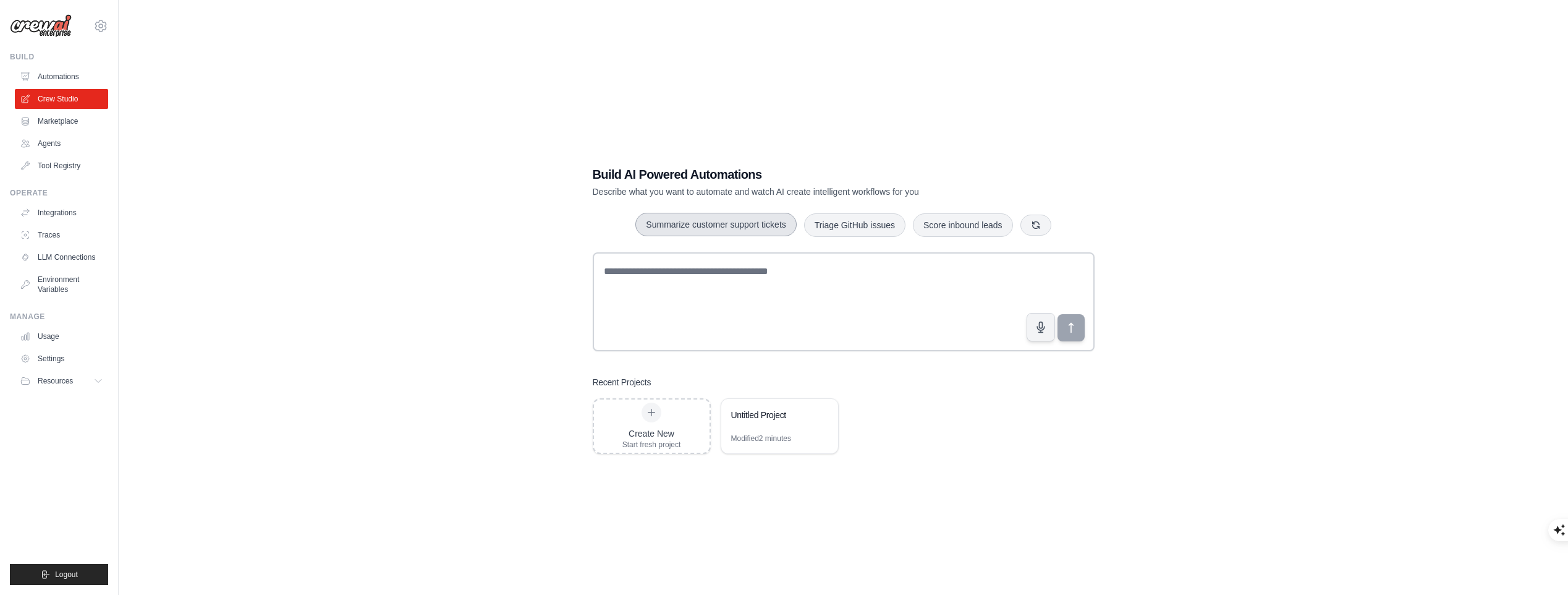
click at [716, 230] on button "Summarize customer support tickets" at bounding box center [715, 224] width 161 height 24
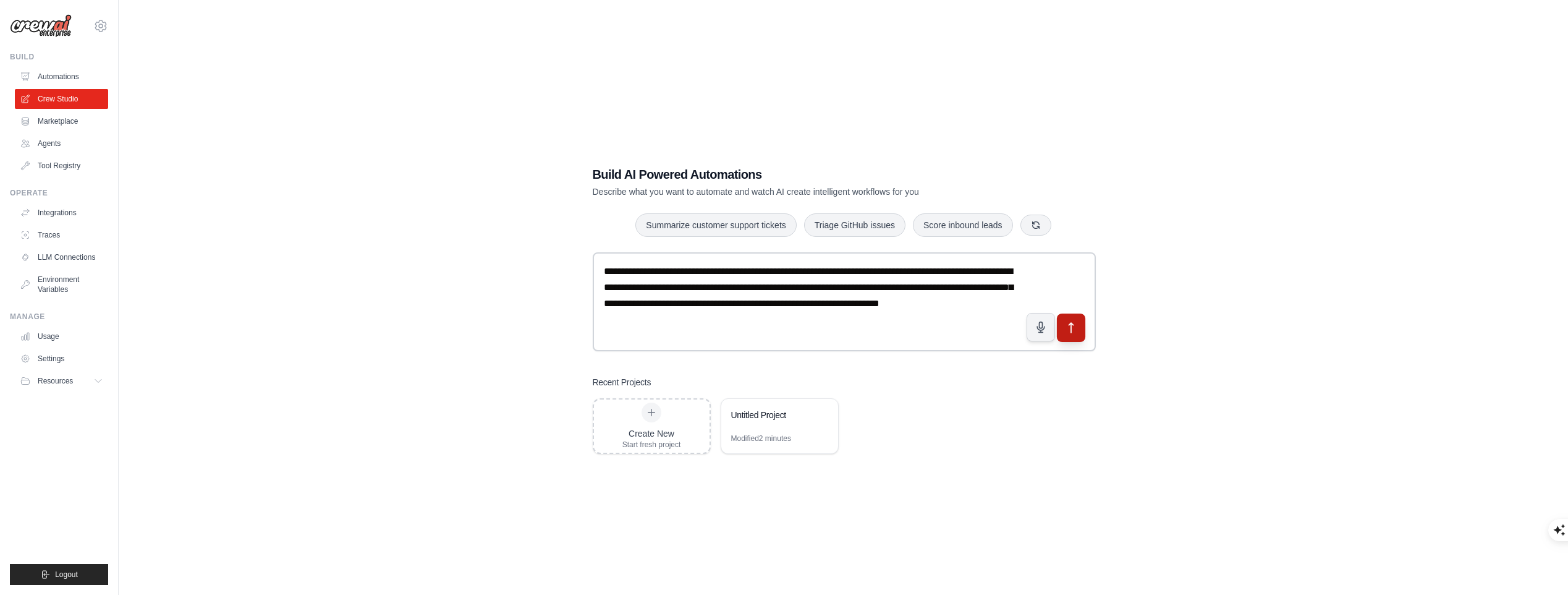
click at [1079, 321] on button "submit" at bounding box center [1071, 328] width 29 height 29
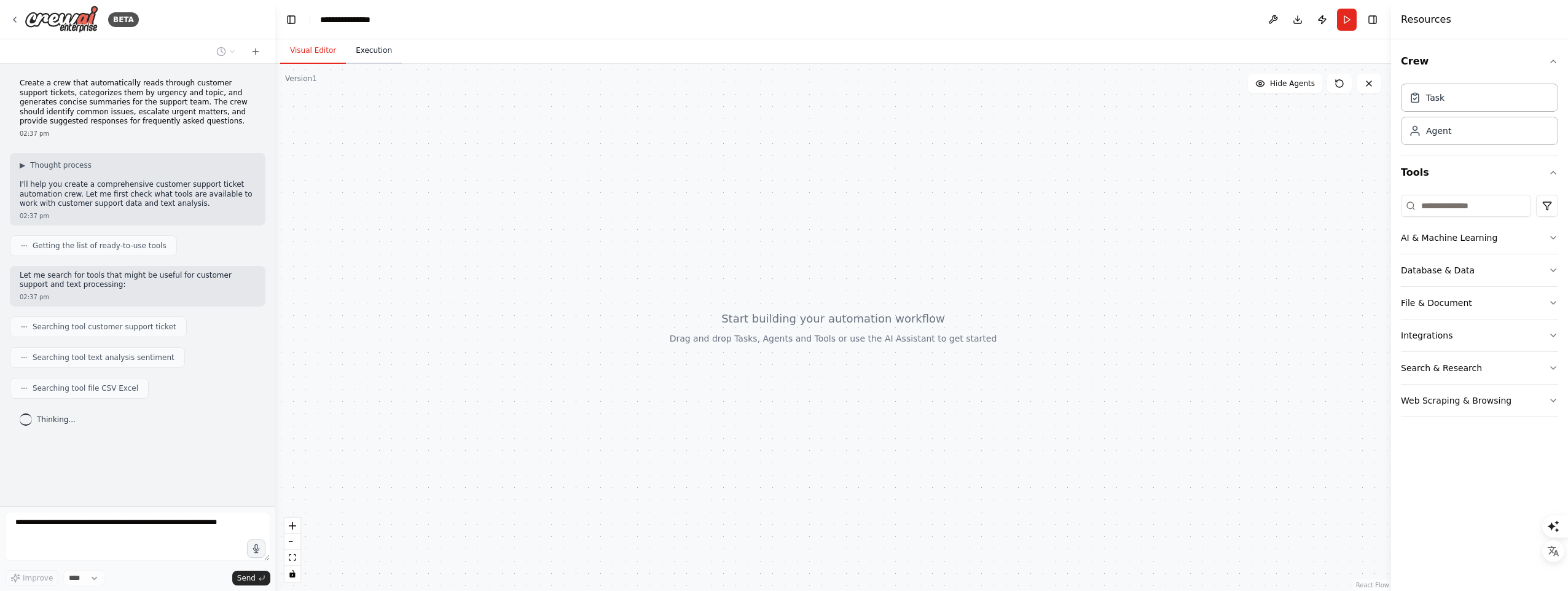
click at [374, 52] on button "Execution" at bounding box center [374, 50] width 56 height 26
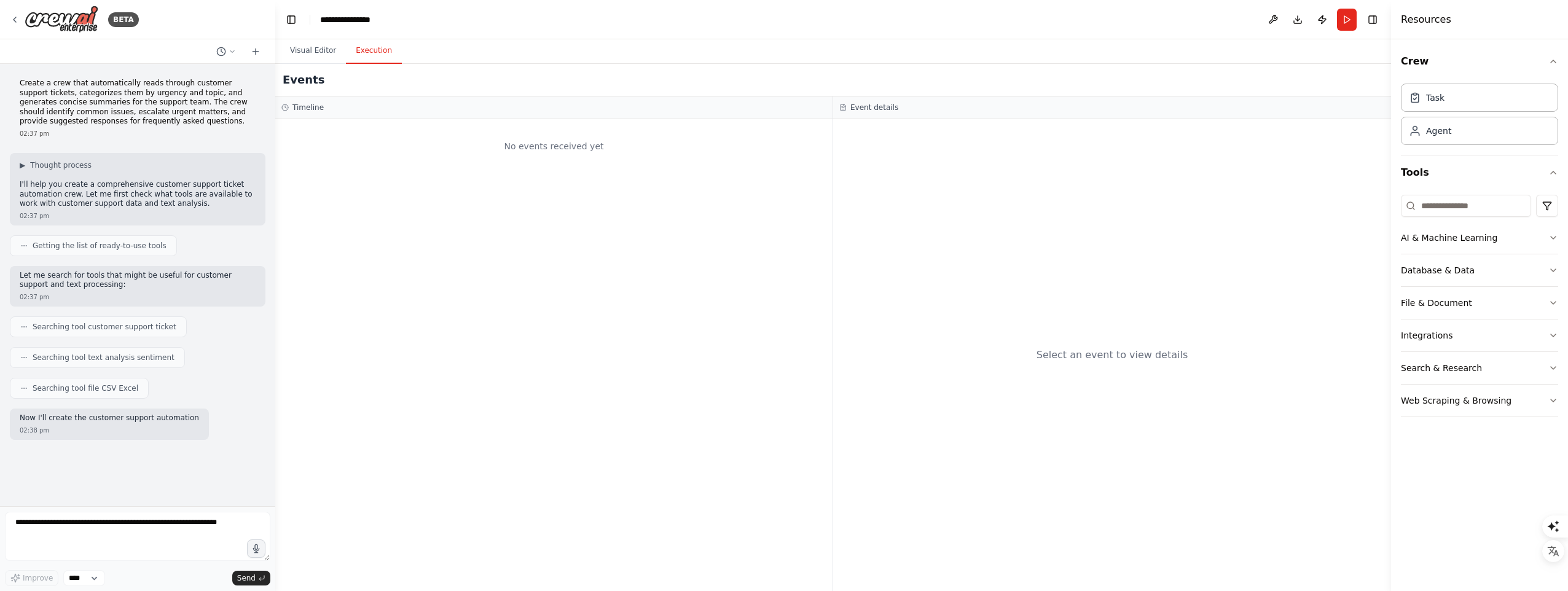
scroll to position [24, 0]
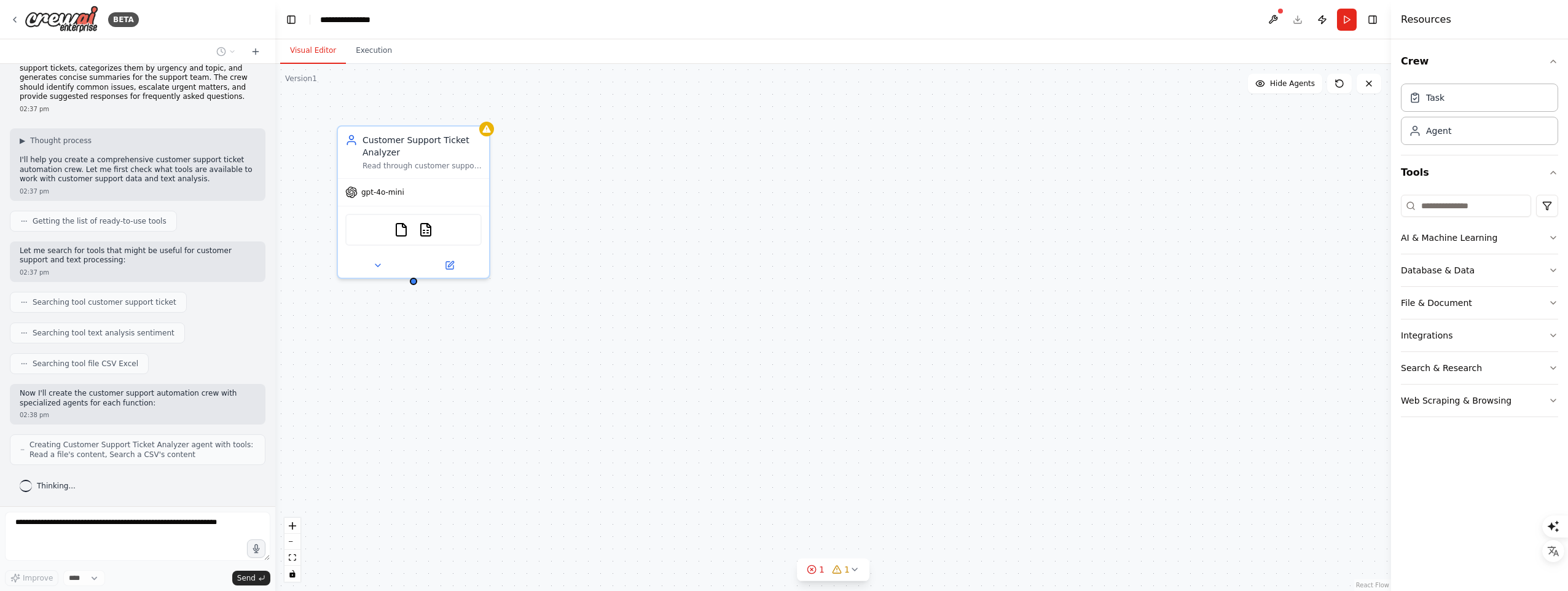
drag, startPoint x: 377, startPoint y: 54, endPoint x: 316, endPoint y: 49, distance: 61.2
click at [316, 49] on button "Visual Editor" at bounding box center [312, 50] width 65 height 26
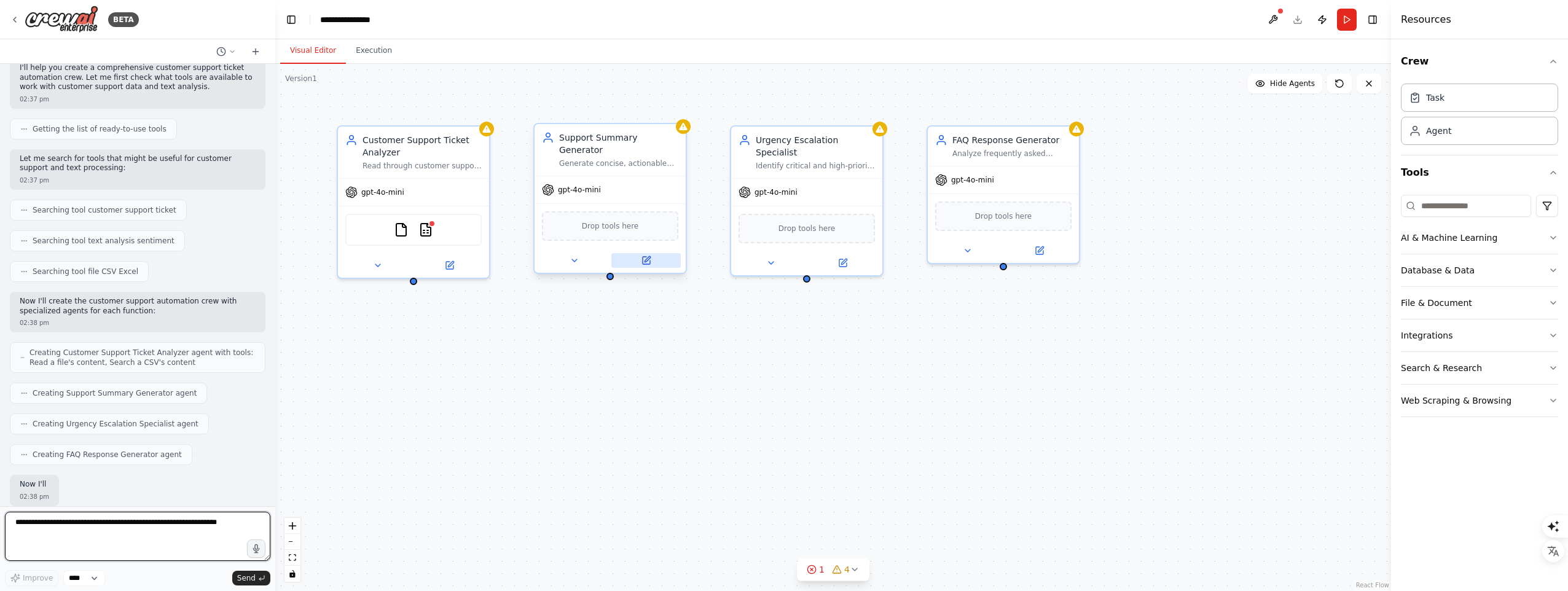
scroll to position [188, 0]
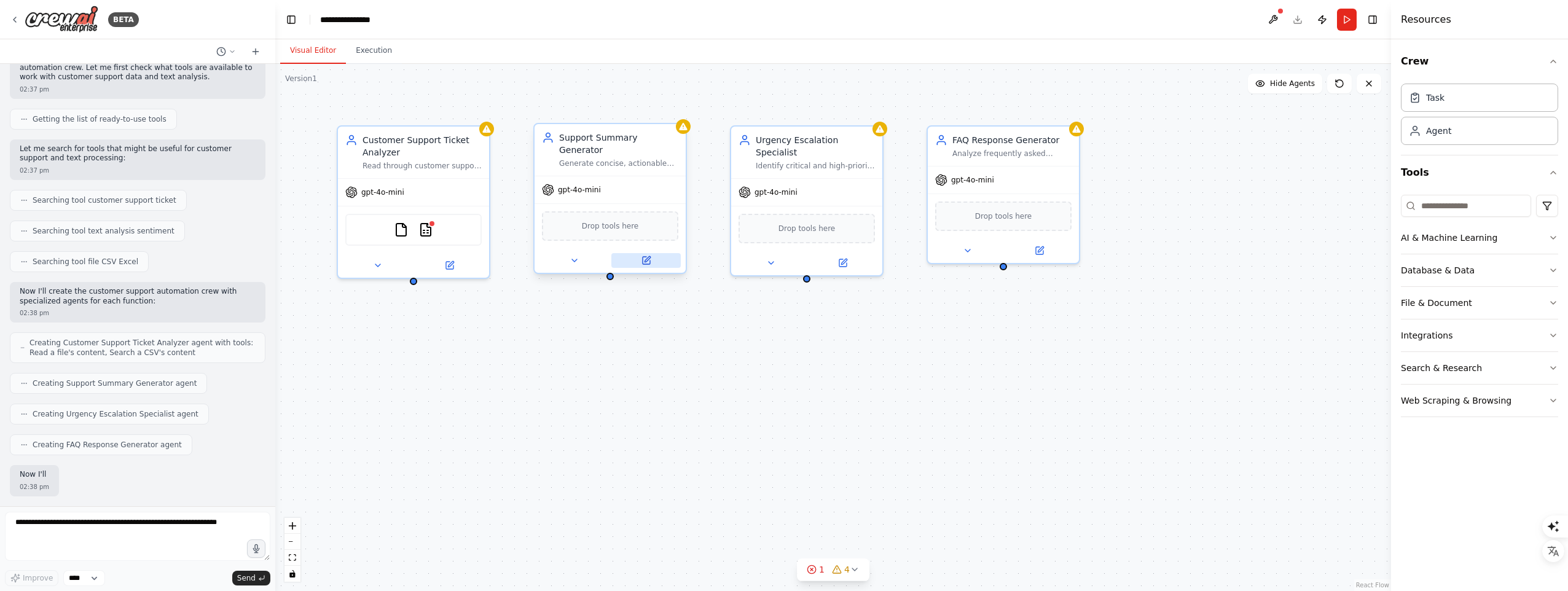
click at [647, 257] on icon at bounding box center [646, 260] width 8 height 8
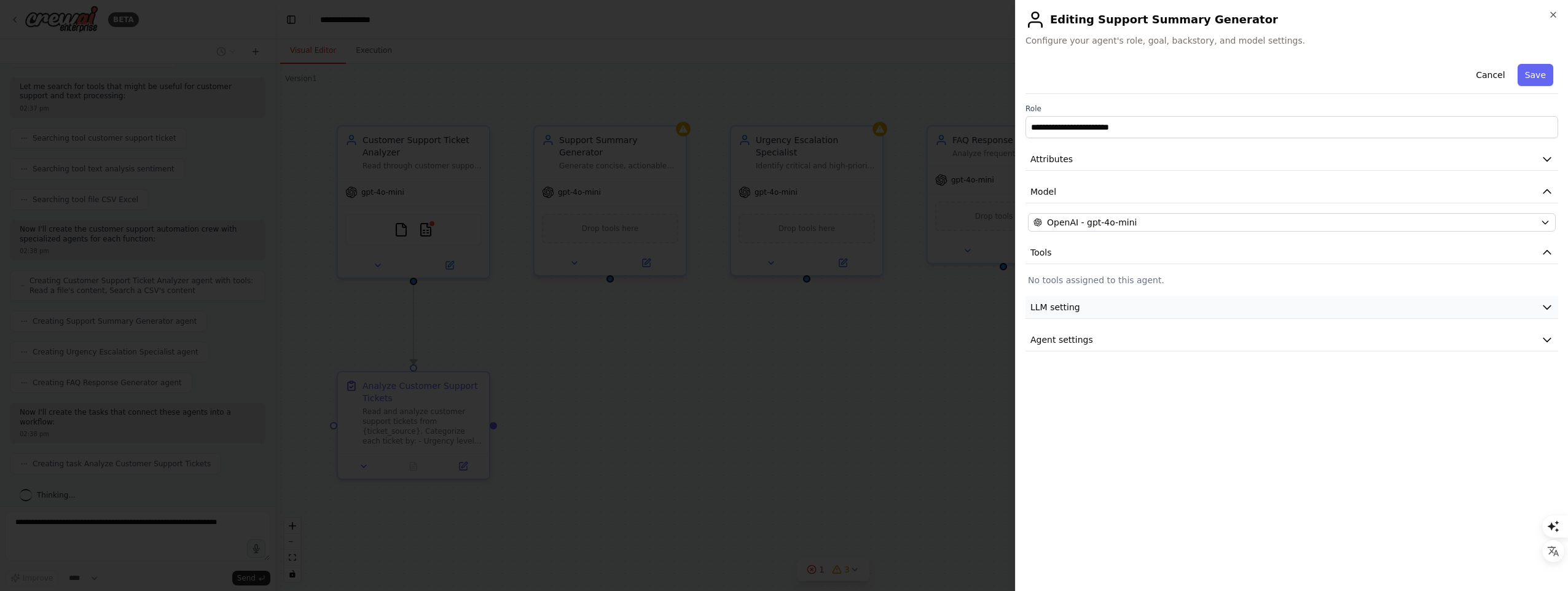
click at [1082, 311] on button "LLM setting" at bounding box center [1292, 307] width 533 height 23
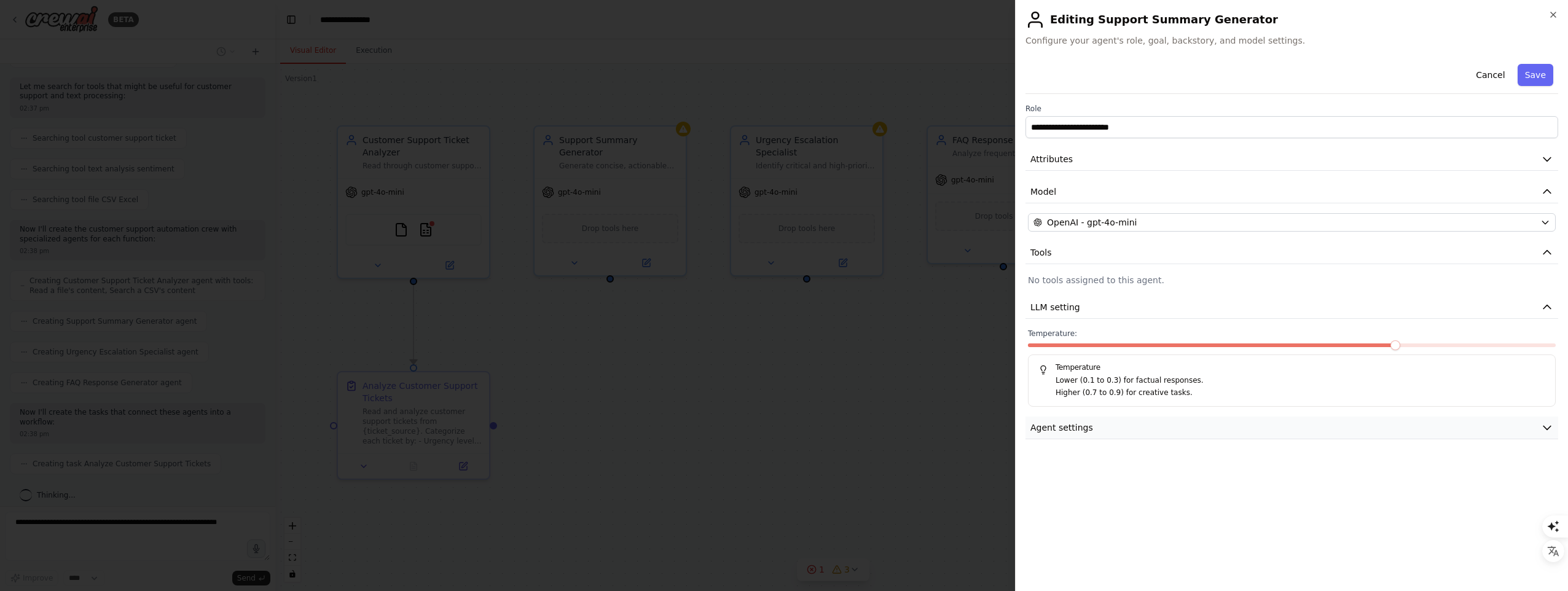
click at [1034, 434] on button "Agent settings" at bounding box center [1292, 427] width 533 height 23
click at [1477, 81] on button "Cancel" at bounding box center [1490, 75] width 44 height 22
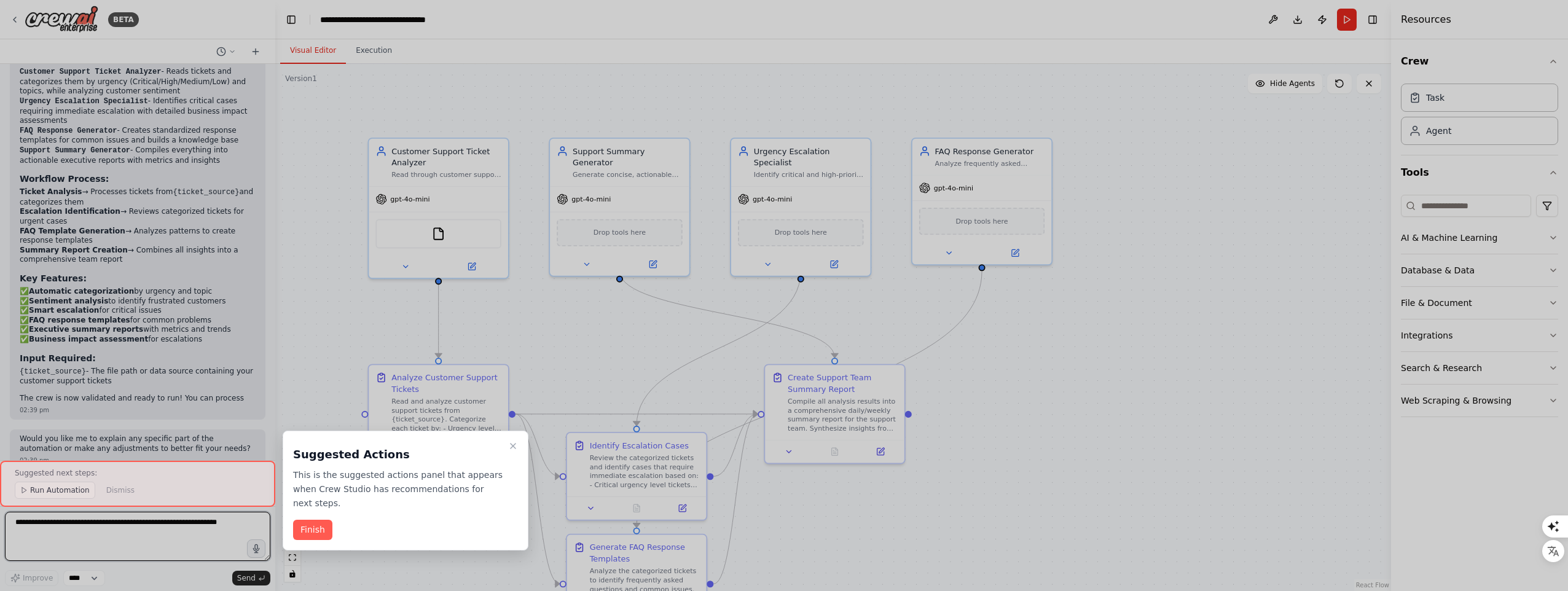
scroll to position [1090, 0]
